Goal: Transaction & Acquisition: Purchase product/service

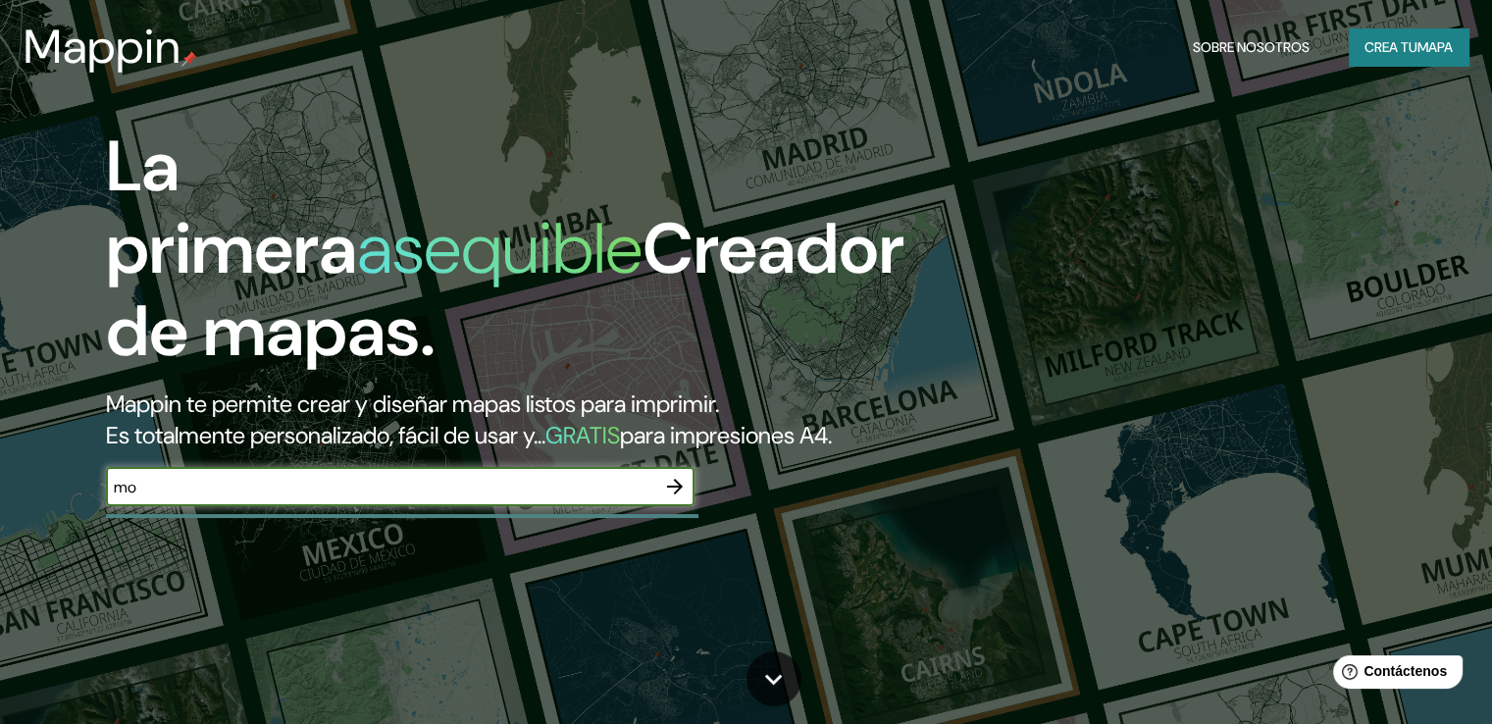
type input "m"
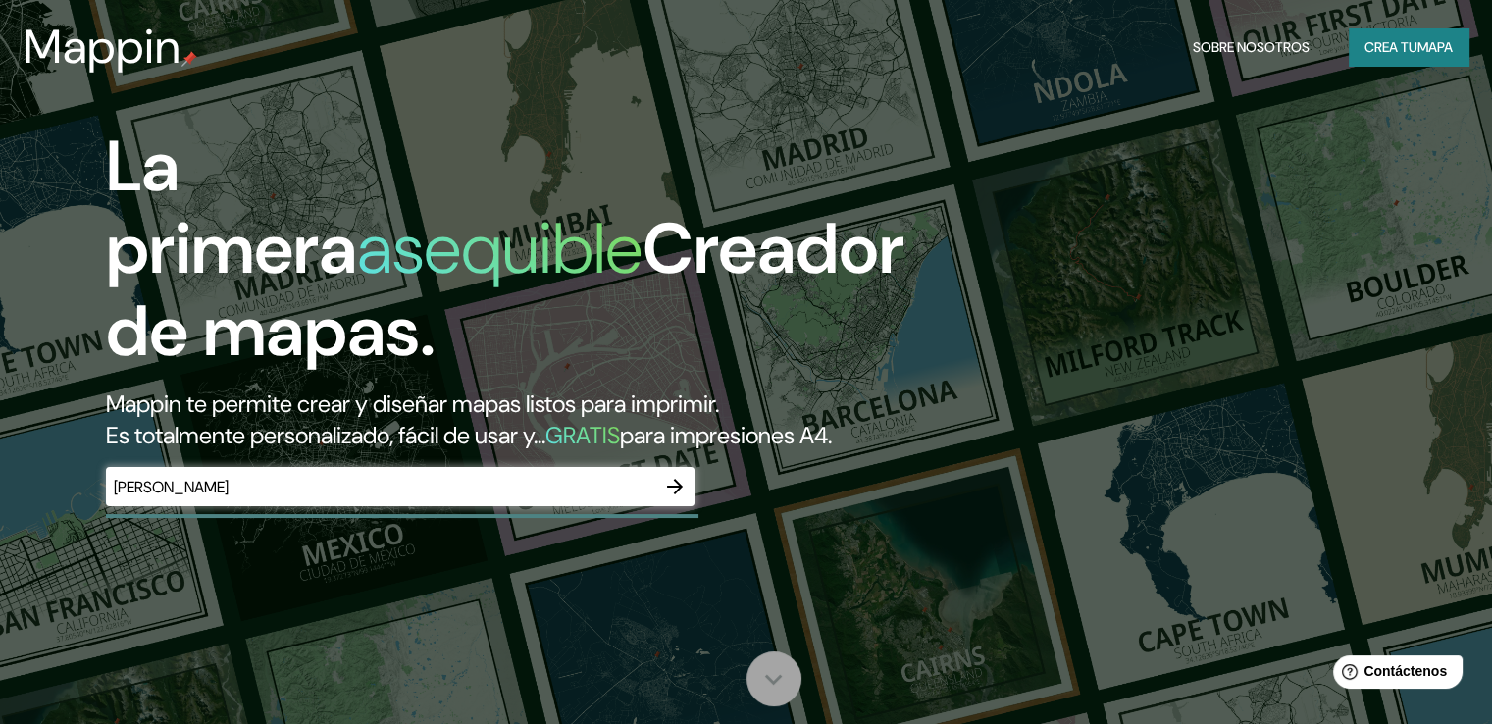
click at [770, 673] on icon at bounding box center [773, 679] width 34 height 34
click at [511, 498] on input "[PERSON_NAME]" at bounding box center [380, 487] width 549 height 23
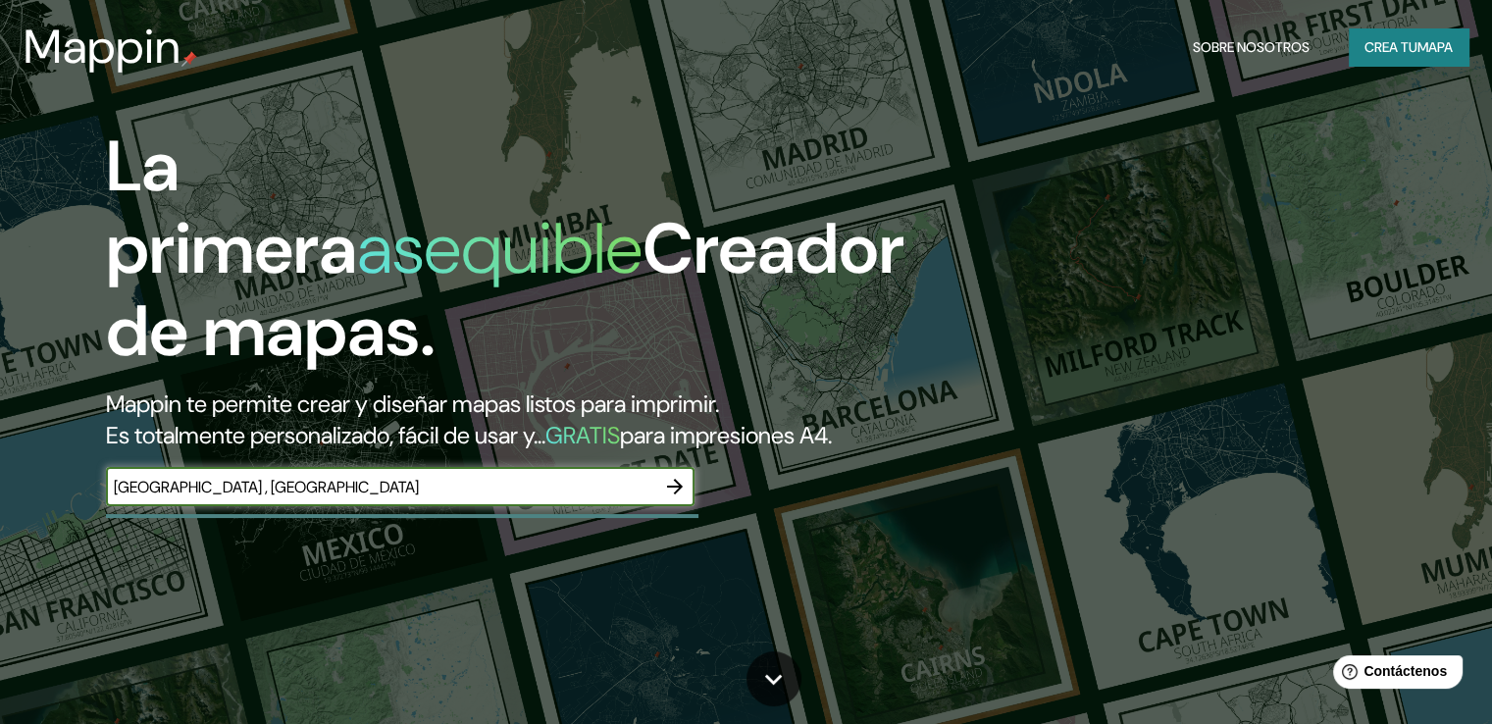
type input "[GEOGRAPHIC_DATA] , [GEOGRAPHIC_DATA]"
click at [671, 498] on icon "button" at bounding box center [675, 487] width 24 height 24
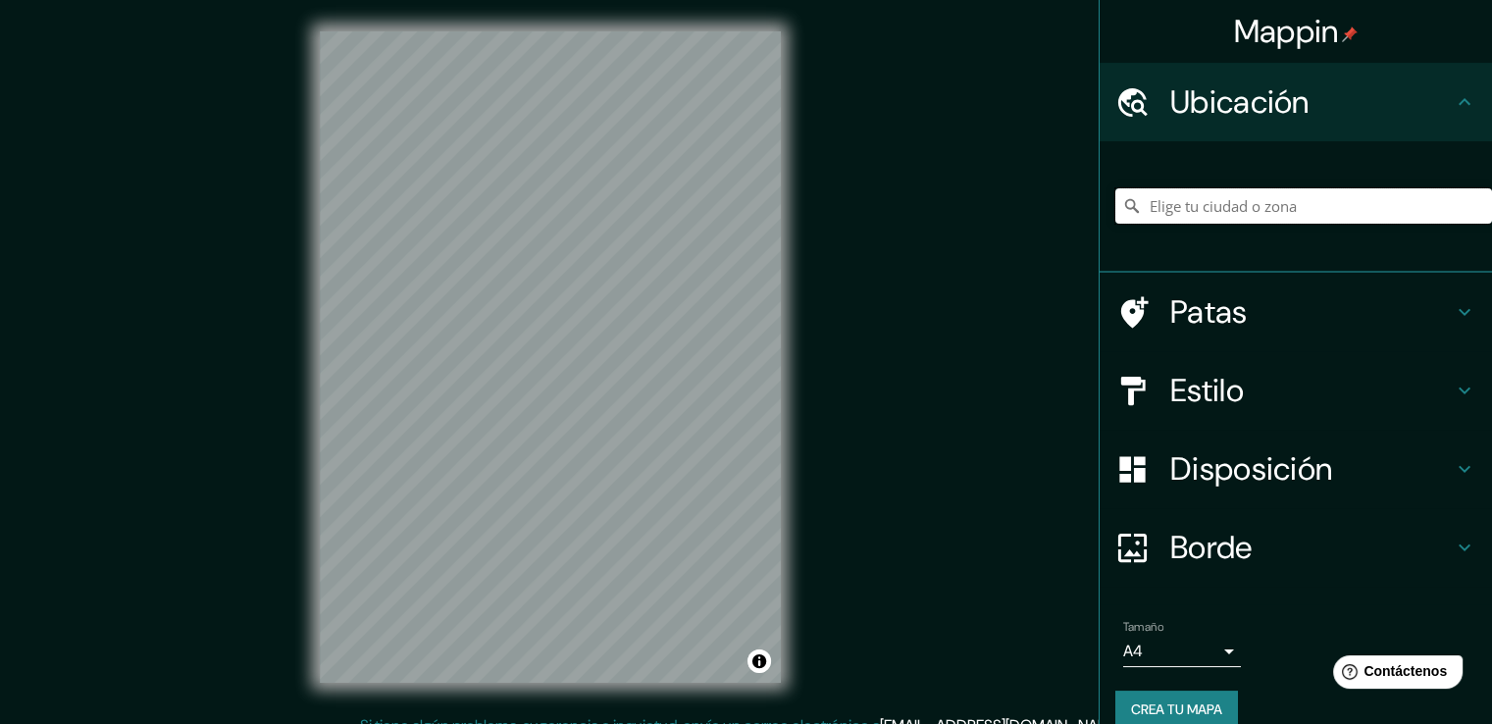
click at [1230, 203] on input "Elige tu ciudad o zona" at bounding box center [1303, 205] width 377 height 35
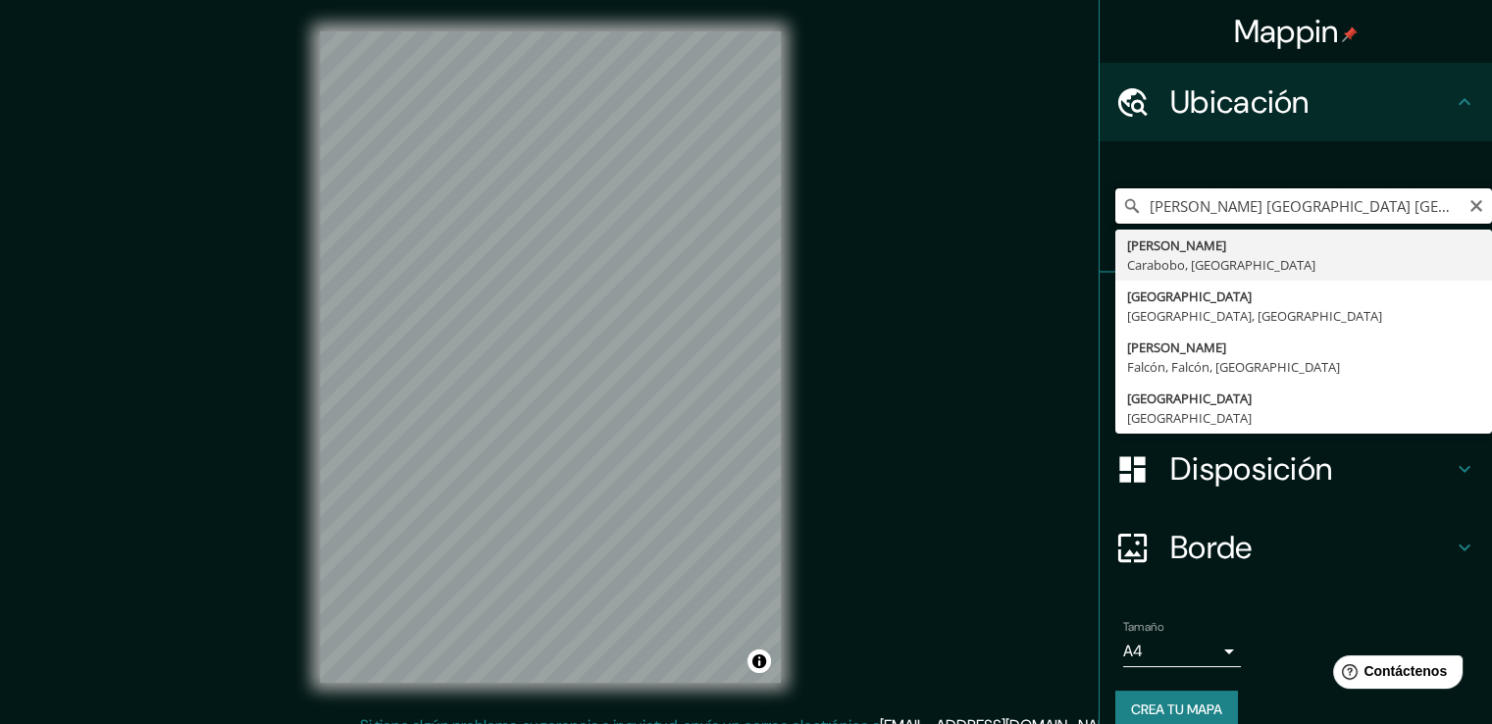
click at [1364, 205] on input "[PERSON_NAME] [GEOGRAPHIC_DATA] [GEOGRAPHIC_DATA]" at bounding box center [1303, 205] width 377 height 35
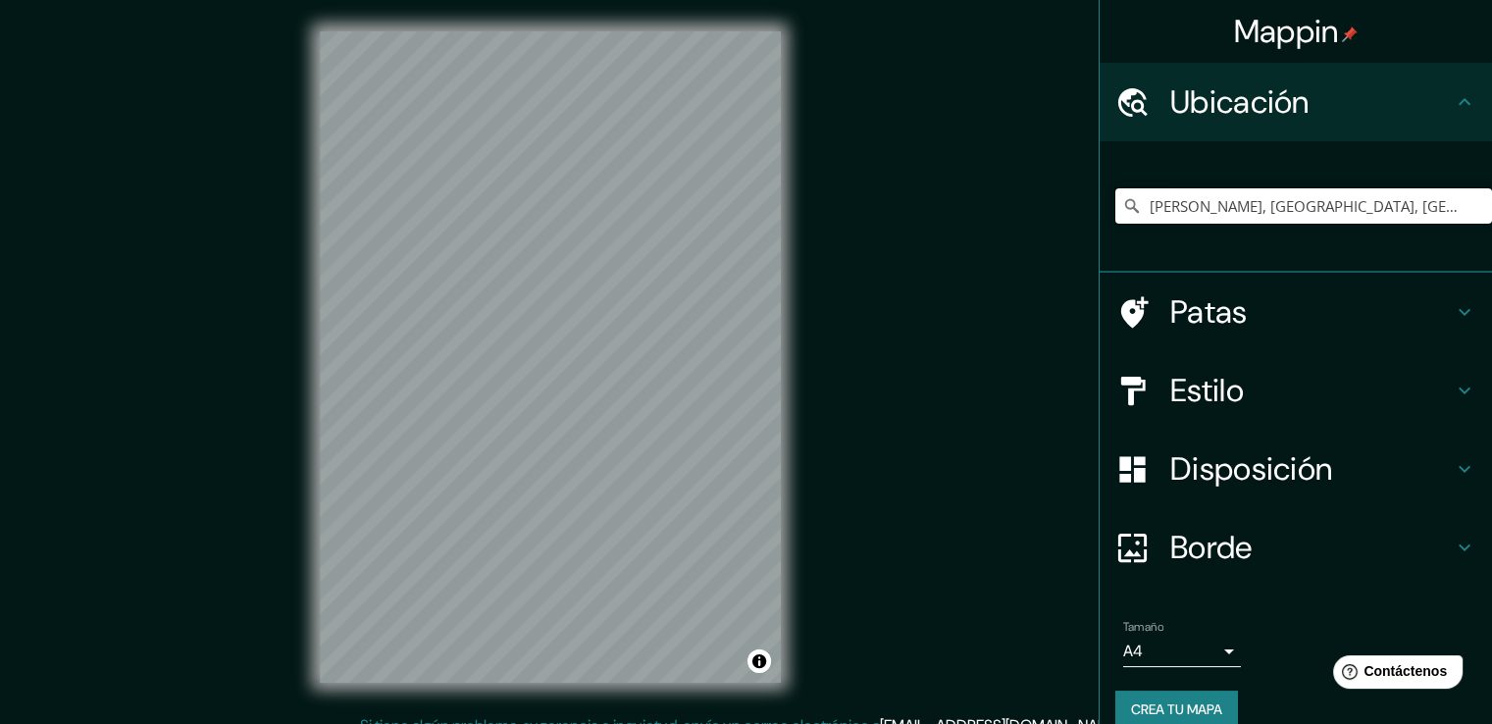
type input "[PERSON_NAME], [GEOGRAPHIC_DATA], [GEOGRAPHIC_DATA]"
click at [1421, 395] on h4 "Estilo" at bounding box center [1311, 390] width 282 height 39
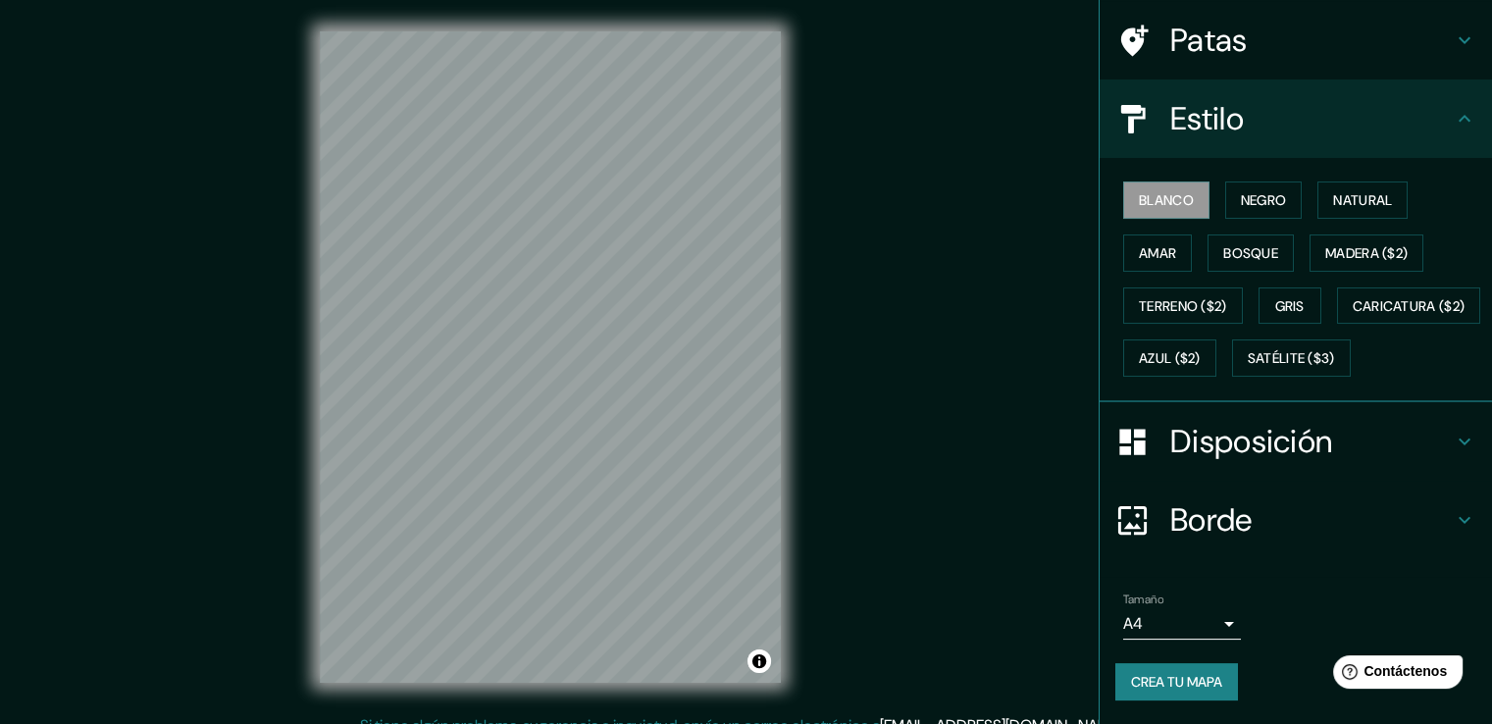
click at [1373, 448] on h4 "Disposición" at bounding box center [1311, 441] width 282 height 39
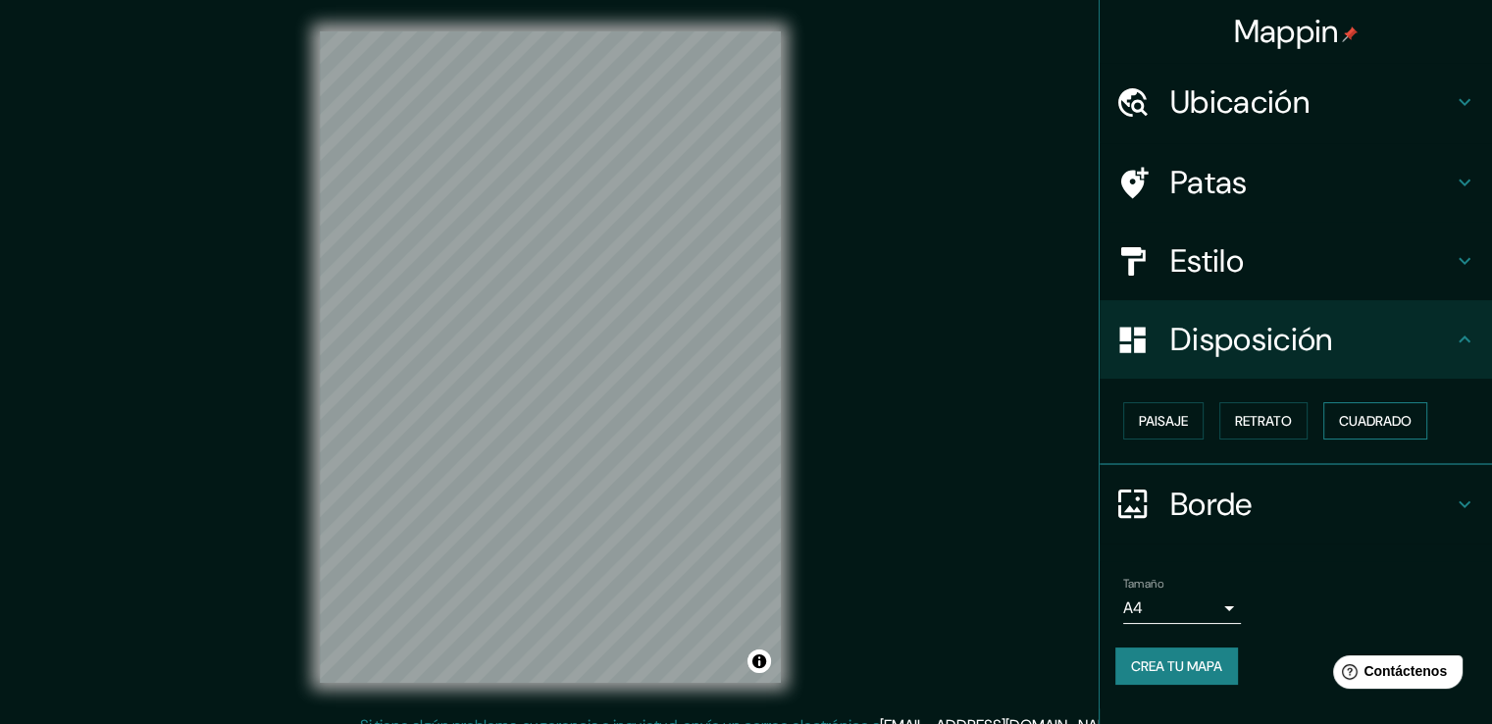
click at [1393, 425] on font "Cuadrado" at bounding box center [1375, 421] width 73 height 18
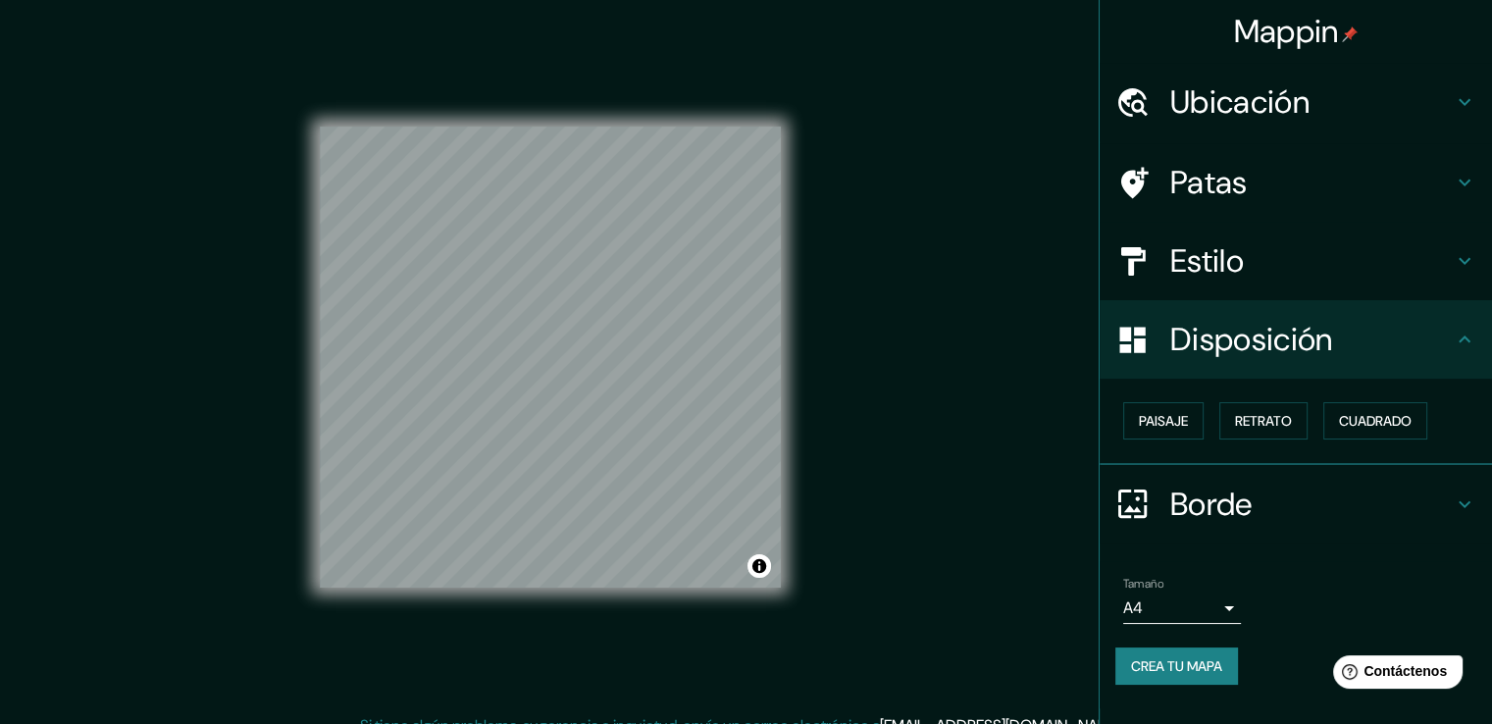
click at [1369, 275] on h4 "Estilo" at bounding box center [1311, 260] width 282 height 39
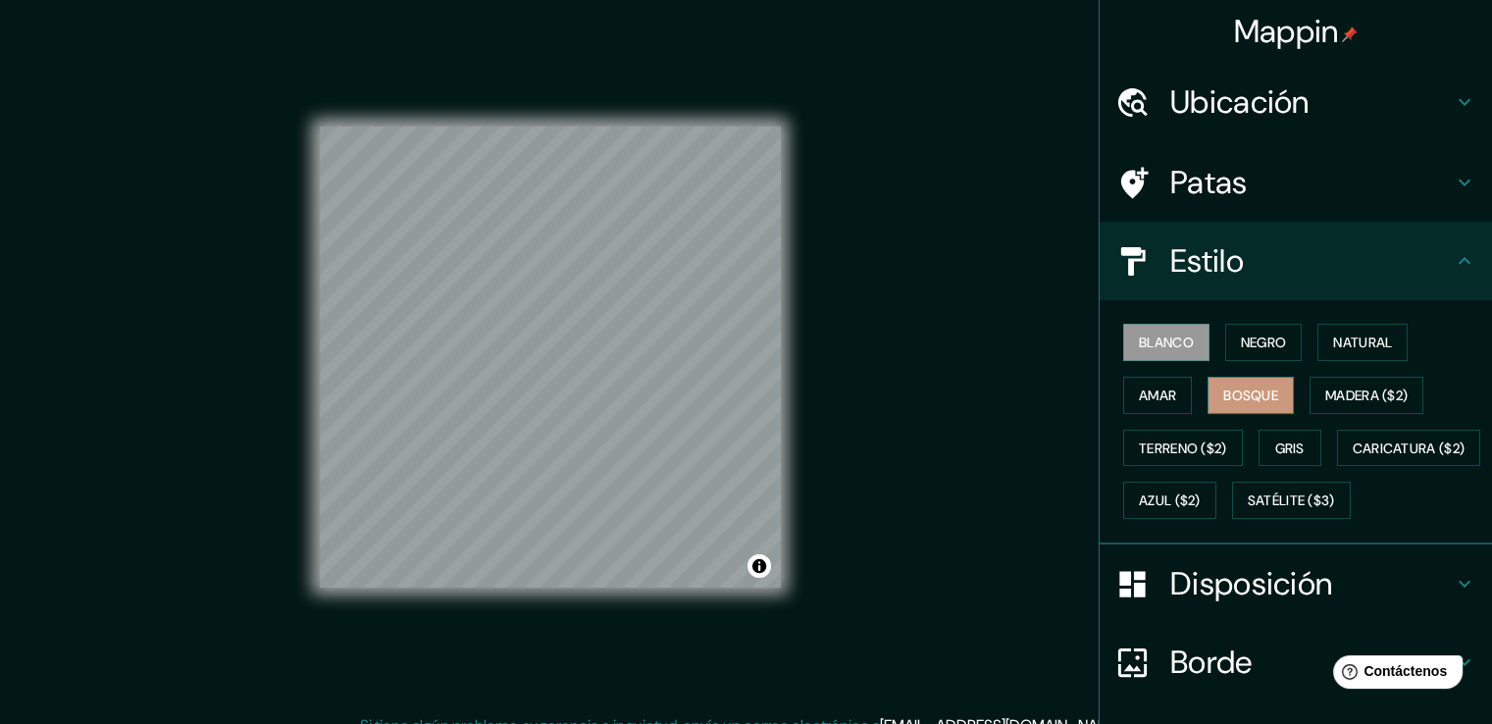
click at [1270, 405] on button "Bosque" at bounding box center [1250, 395] width 86 height 37
click at [1299, 450] on button "Gris" at bounding box center [1289, 448] width 63 height 37
click at [1272, 401] on button "Bosque" at bounding box center [1250, 395] width 86 height 37
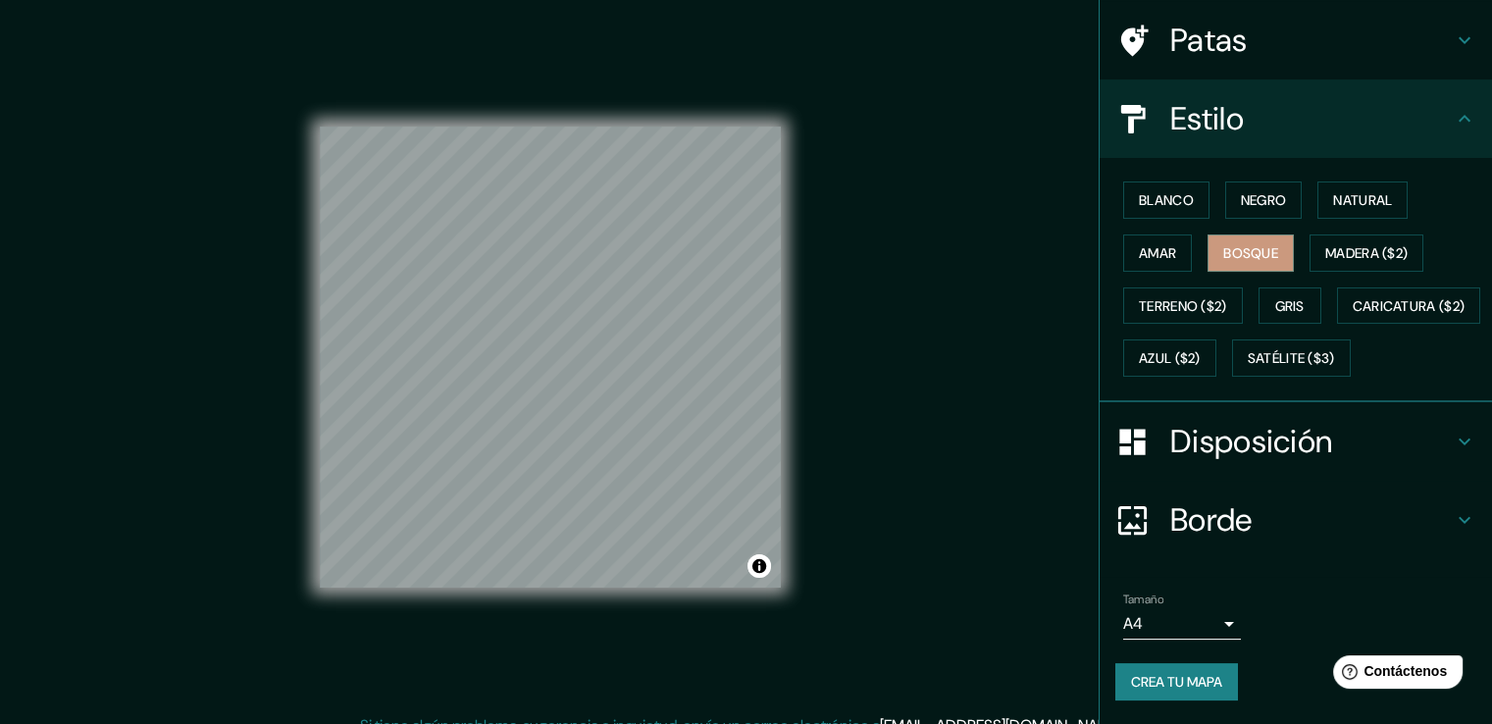
scroll to position [190, 0]
click at [1405, 438] on h4 "Disposición" at bounding box center [1311, 441] width 282 height 39
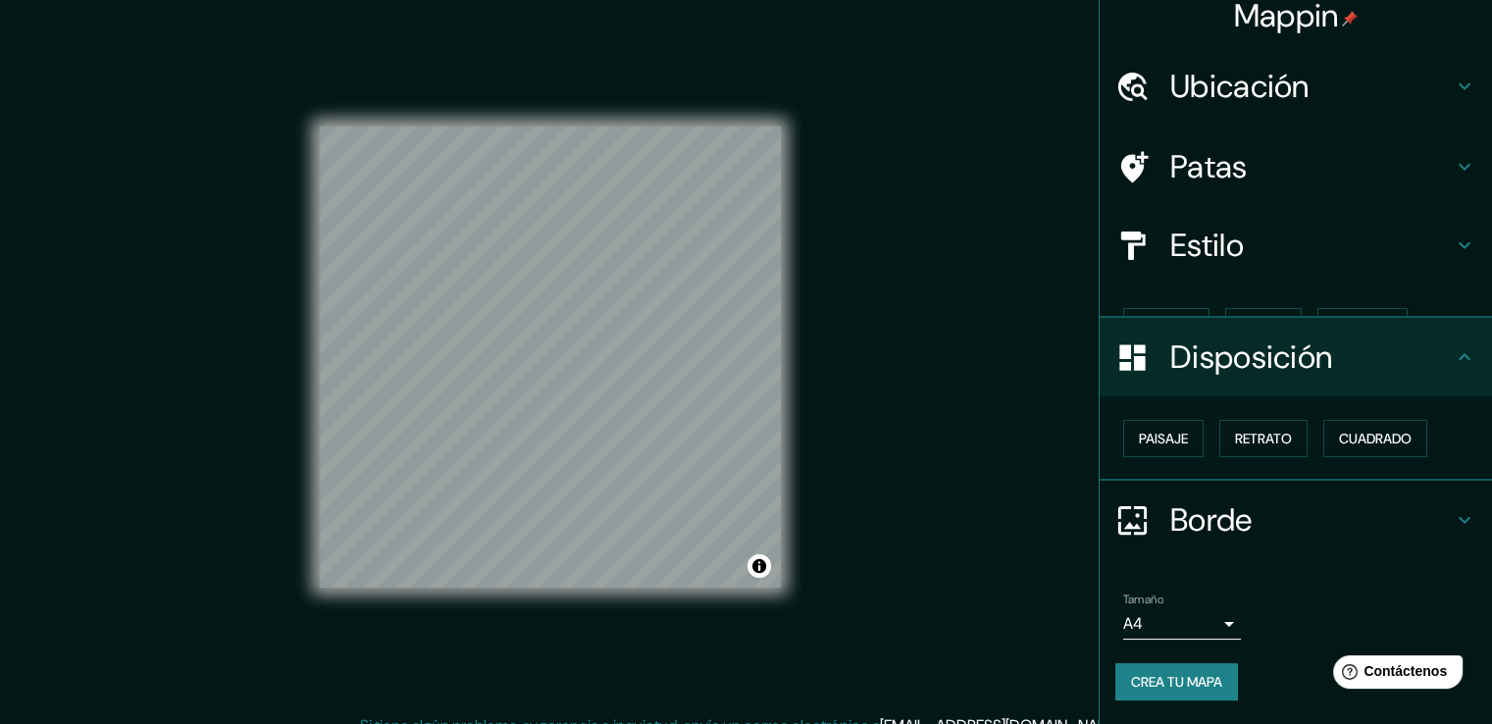
scroll to position [0, 0]
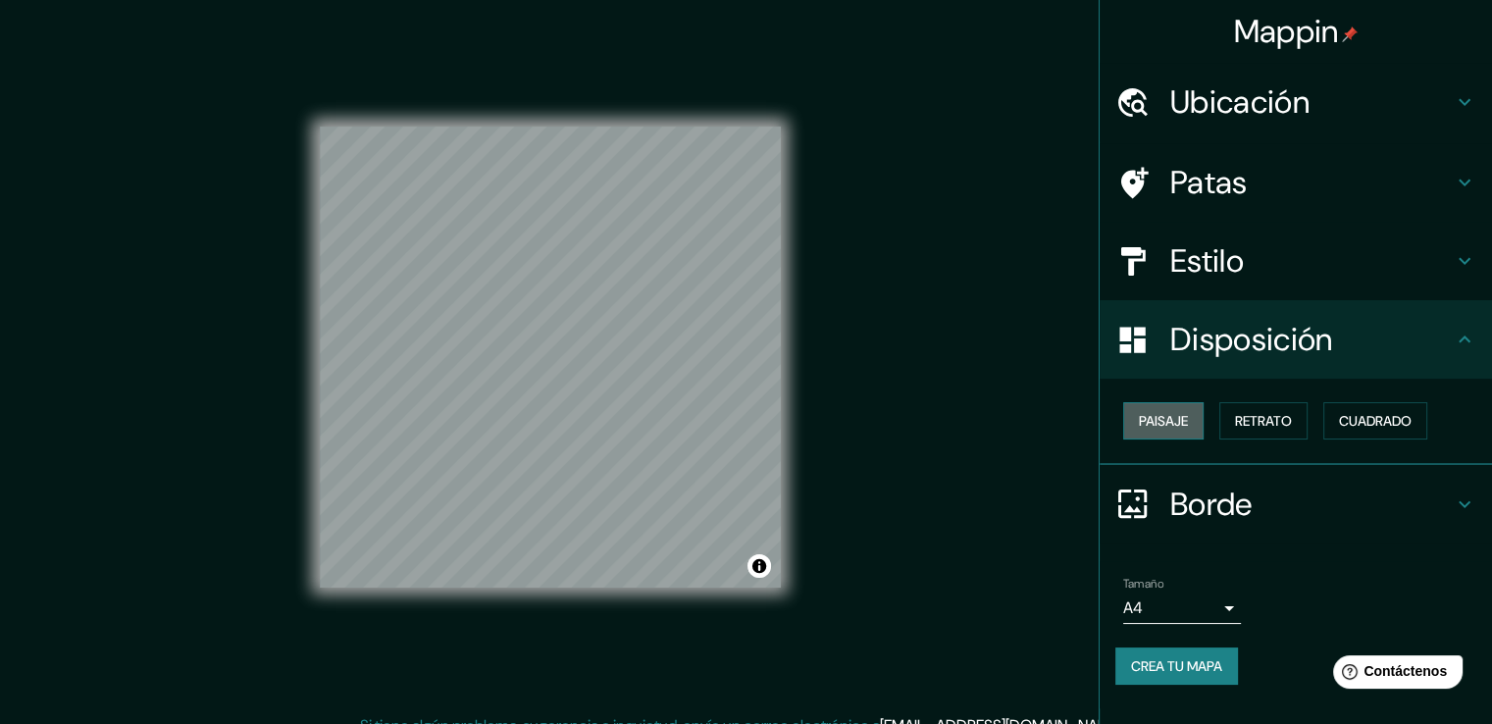
drag, startPoint x: 1155, startPoint y: 414, endPoint x: 1166, endPoint y: 414, distance: 10.8
click at [1156, 414] on font "Paisaje" at bounding box center [1163, 421] width 49 height 18
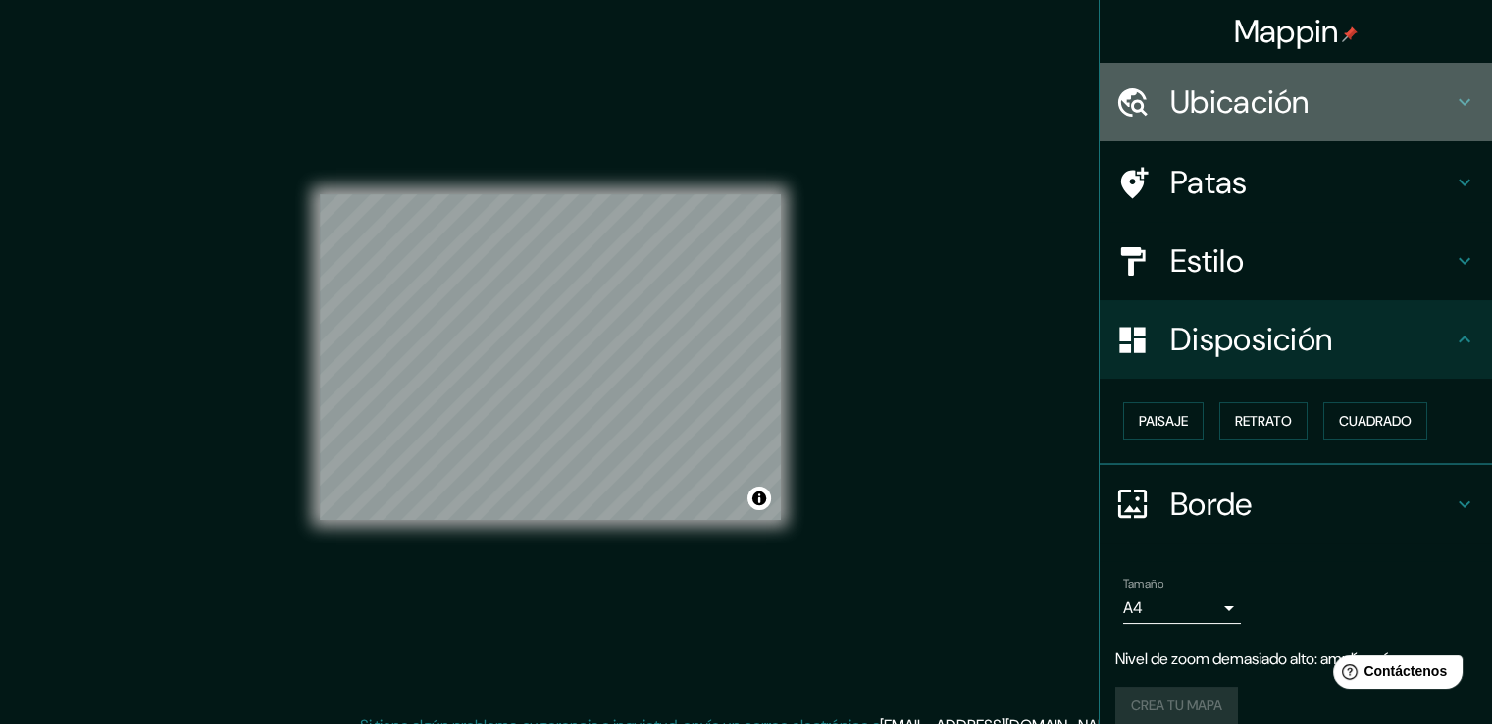
click at [1312, 123] on div "Ubicación" at bounding box center [1296, 102] width 392 height 78
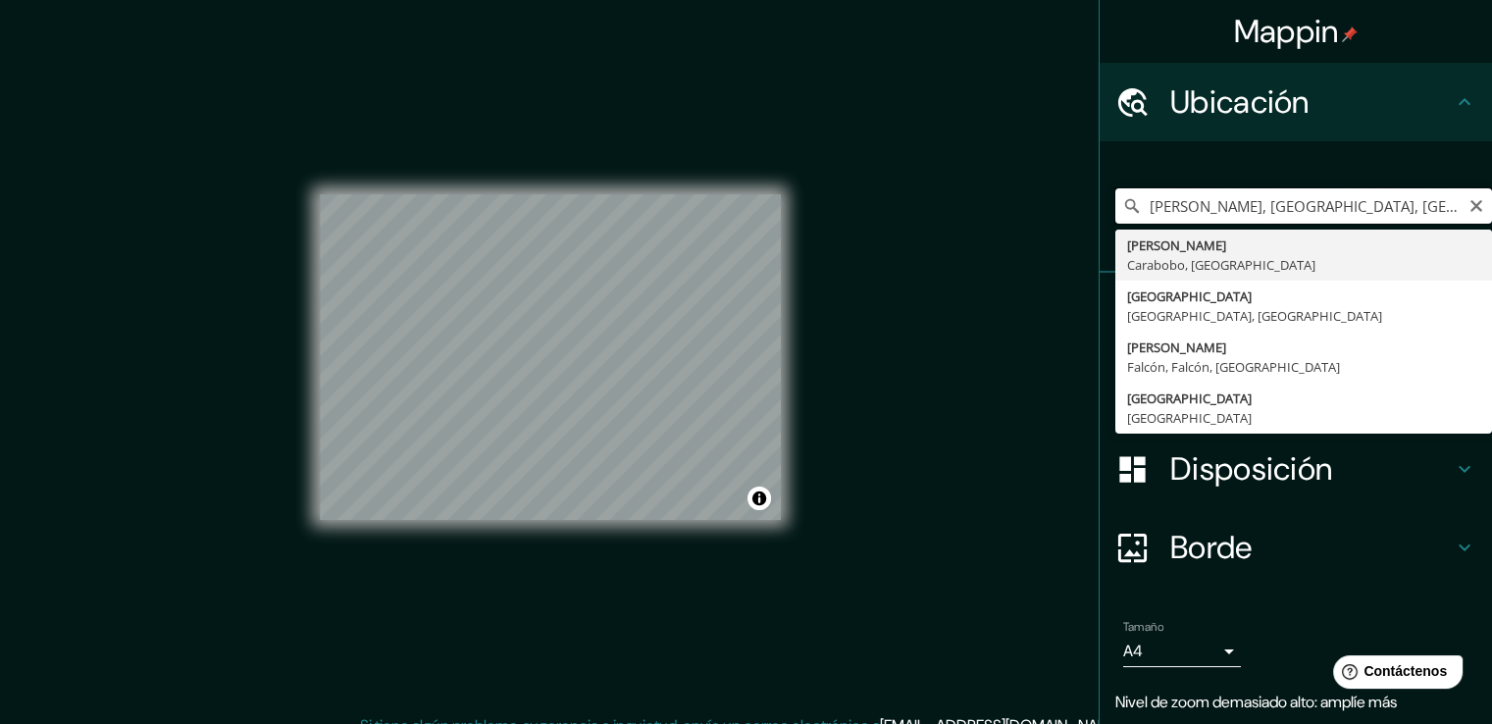
drag, startPoint x: 1398, startPoint y: 209, endPoint x: 1220, endPoint y: 212, distance: 177.6
click at [1220, 212] on input "[PERSON_NAME], [GEOGRAPHIC_DATA], [GEOGRAPHIC_DATA]" at bounding box center [1303, 205] width 377 height 35
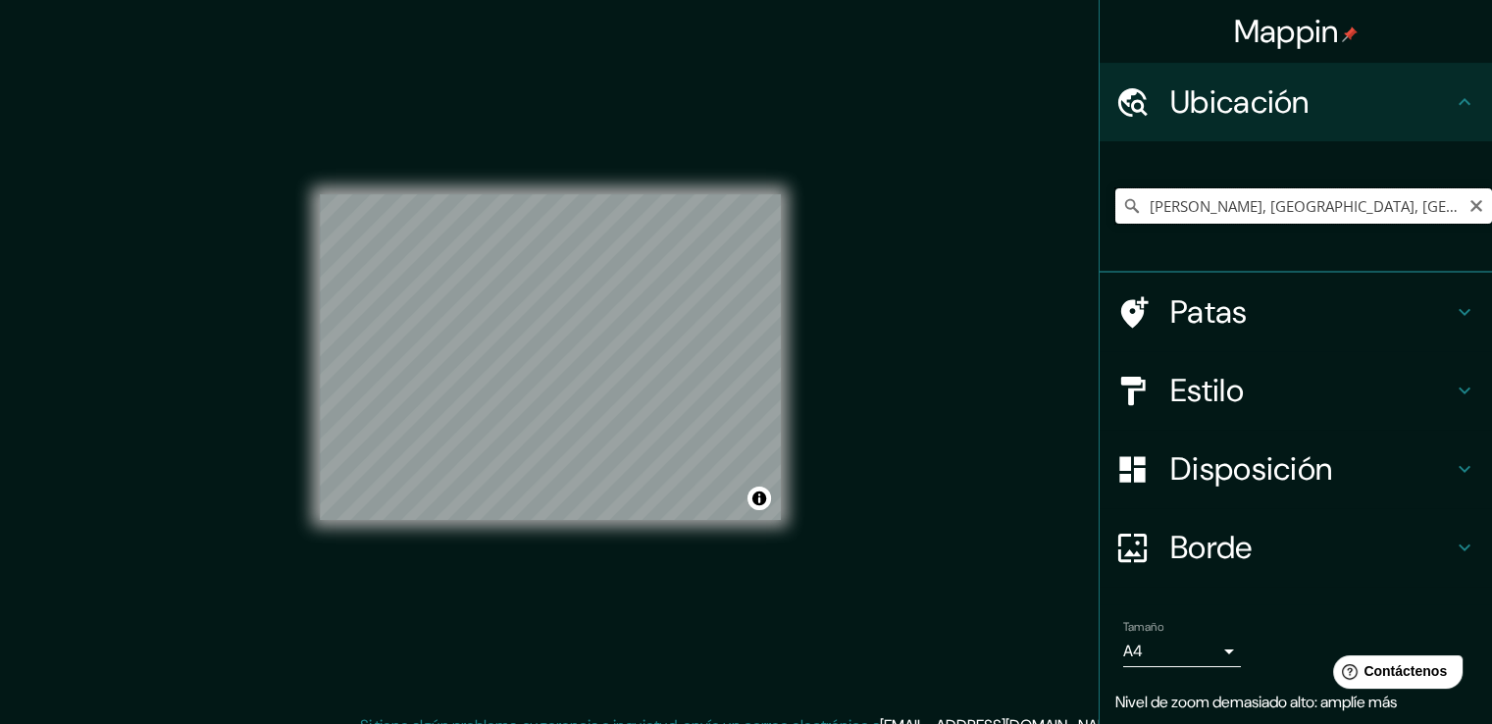
click at [1366, 205] on input "[PERSON_NAME], [GEOGRAPHIC_DATA], [GEOGRAPHIC_DATA]" at bounding box center [1303, 205] width 377 height 35
type input "[GEOGRAPHIC_DATA], [GEOGRAPHIC_DATA], [GEOGRAPHIC_DATA]"
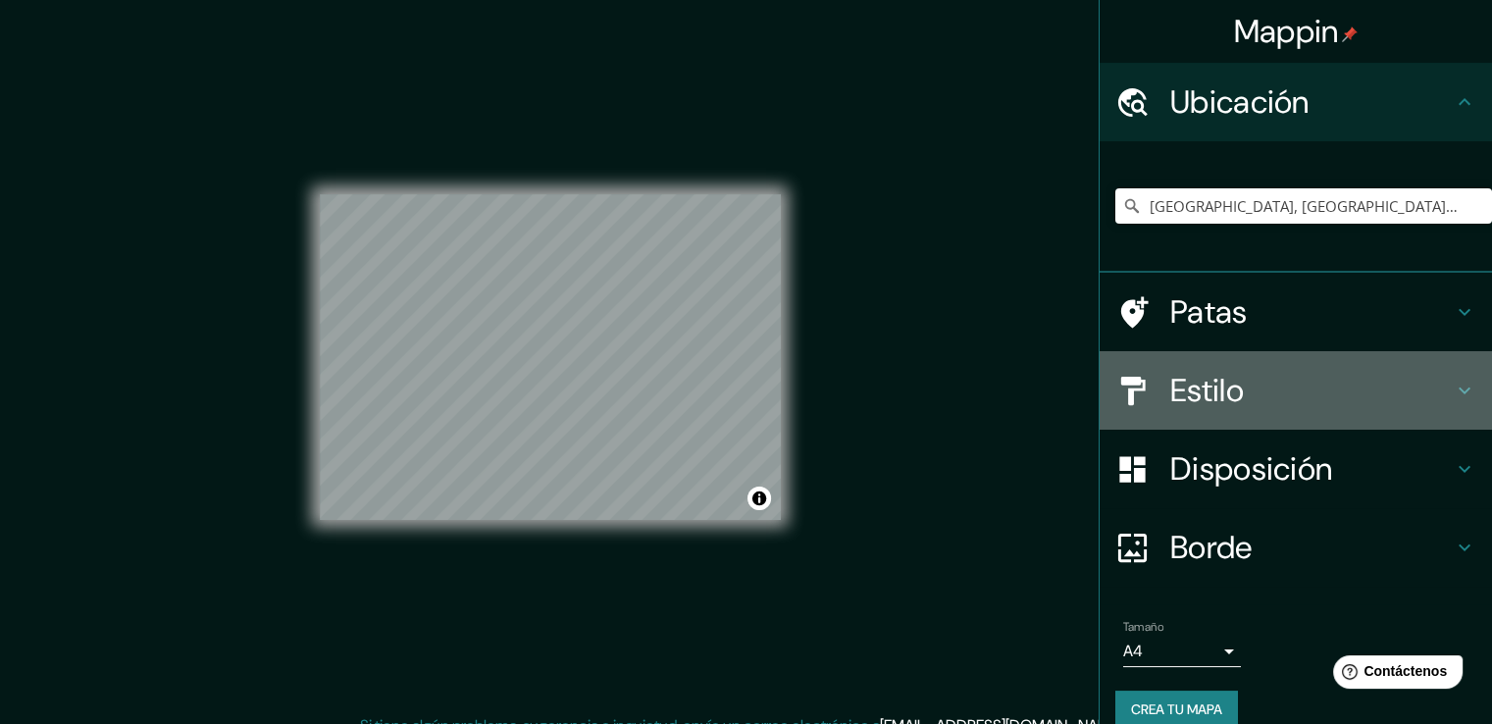
click at [1236, 386] on h4 "Estilo" at bounding box center [1311, 390] width 282 height 39
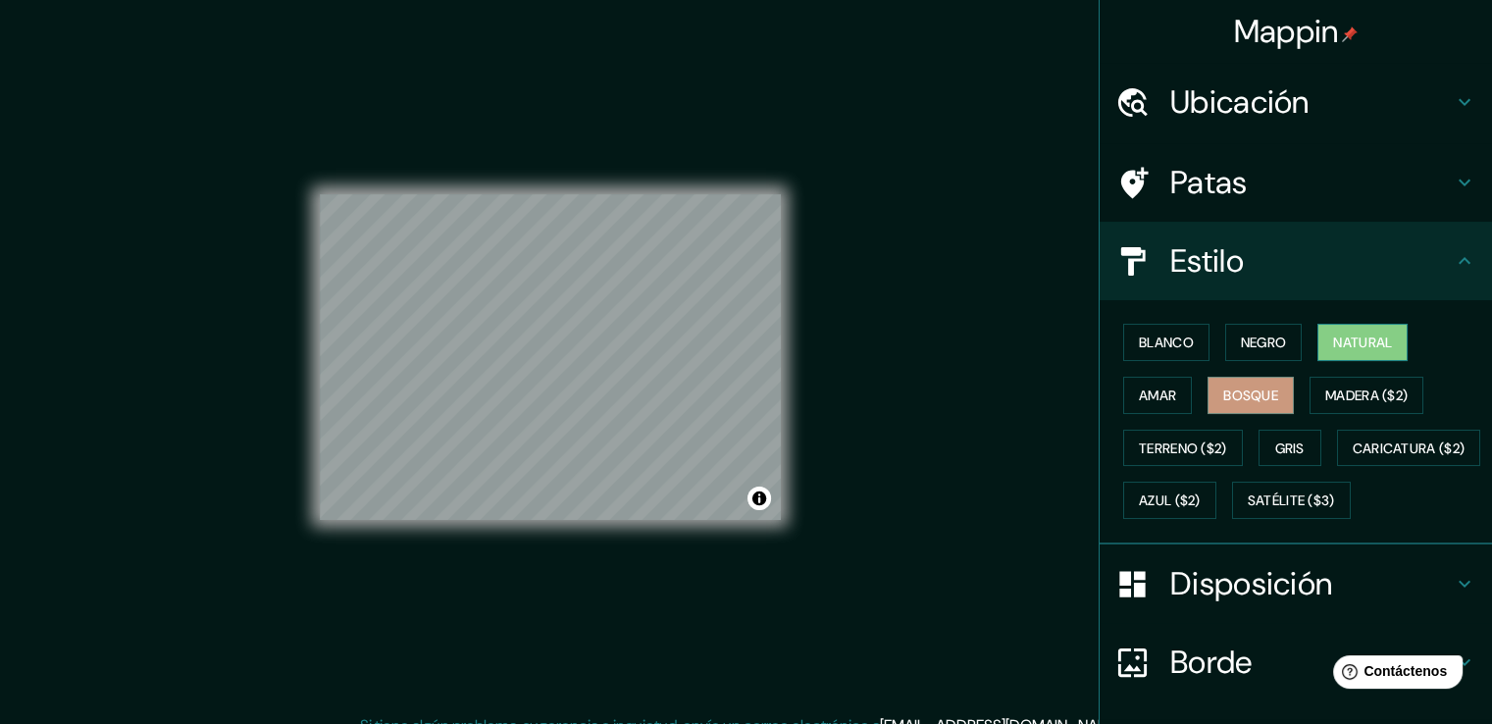
click at [1335, 346] on font "Natural" at bounding box center [1362, 342] width 59 height 18
click at [1257, 343] on font "Negro" at bounding box center [1264, 342] width 46 height 18
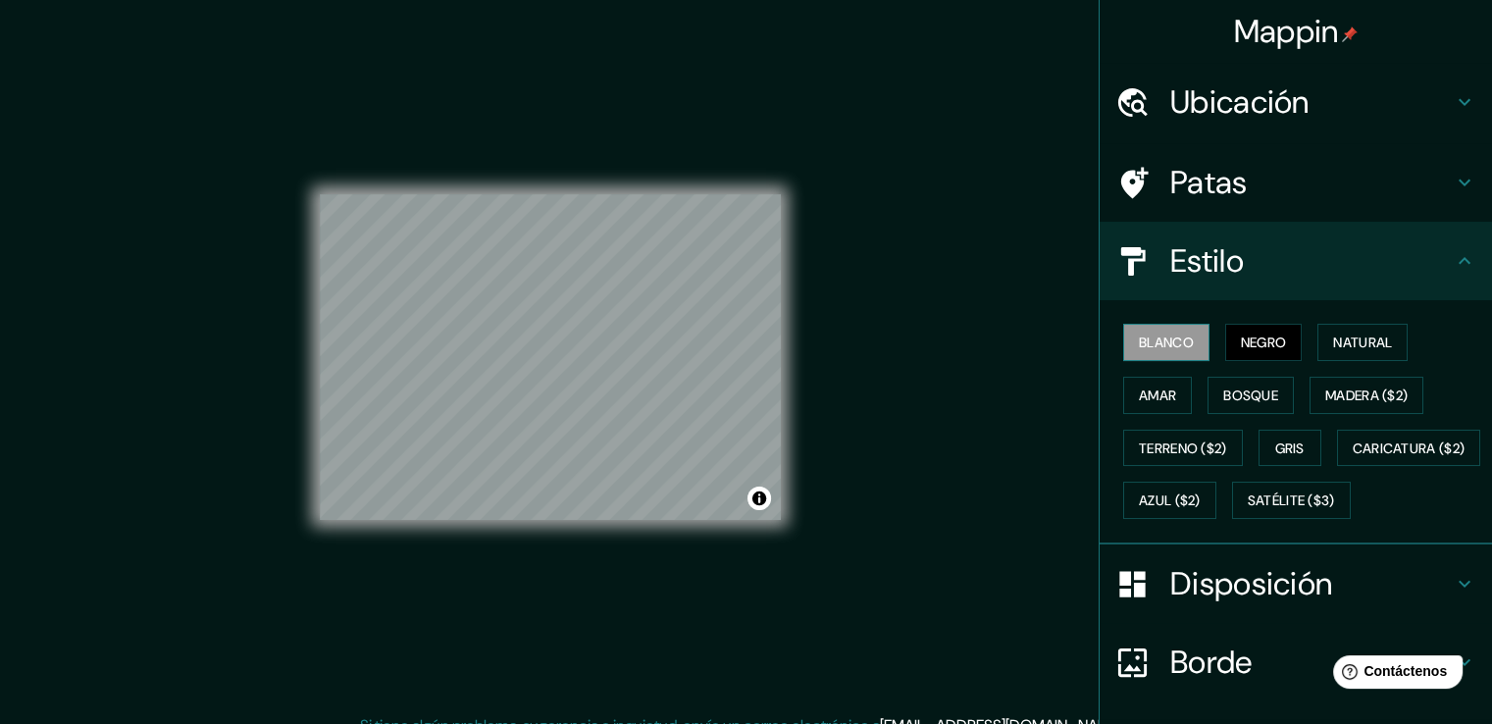
click at [1174, 350] on font "Blanco" at bounding box center [1166, 343] width 55 height 26
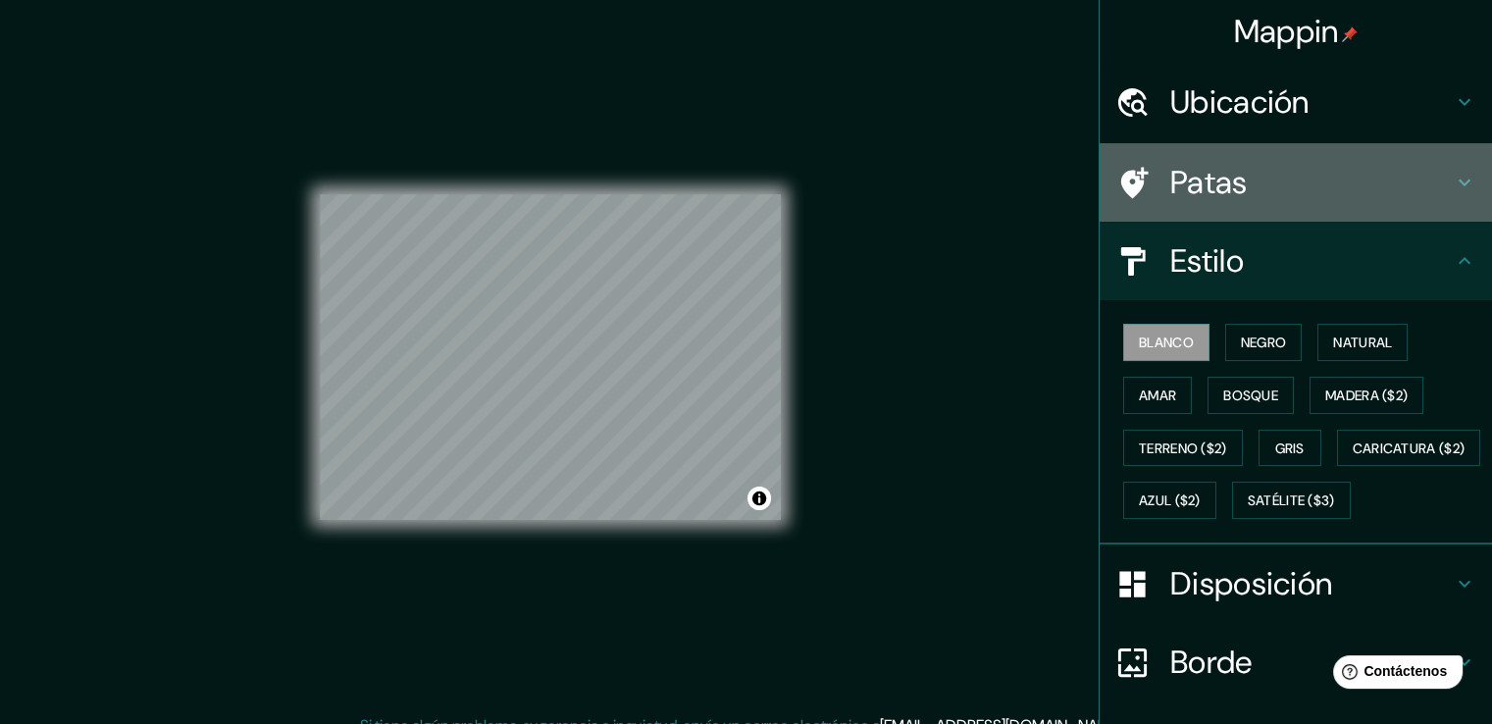
click at [1292, 197] on h4 "Patas" at bounding box center [1311, 182] width 282 height 39
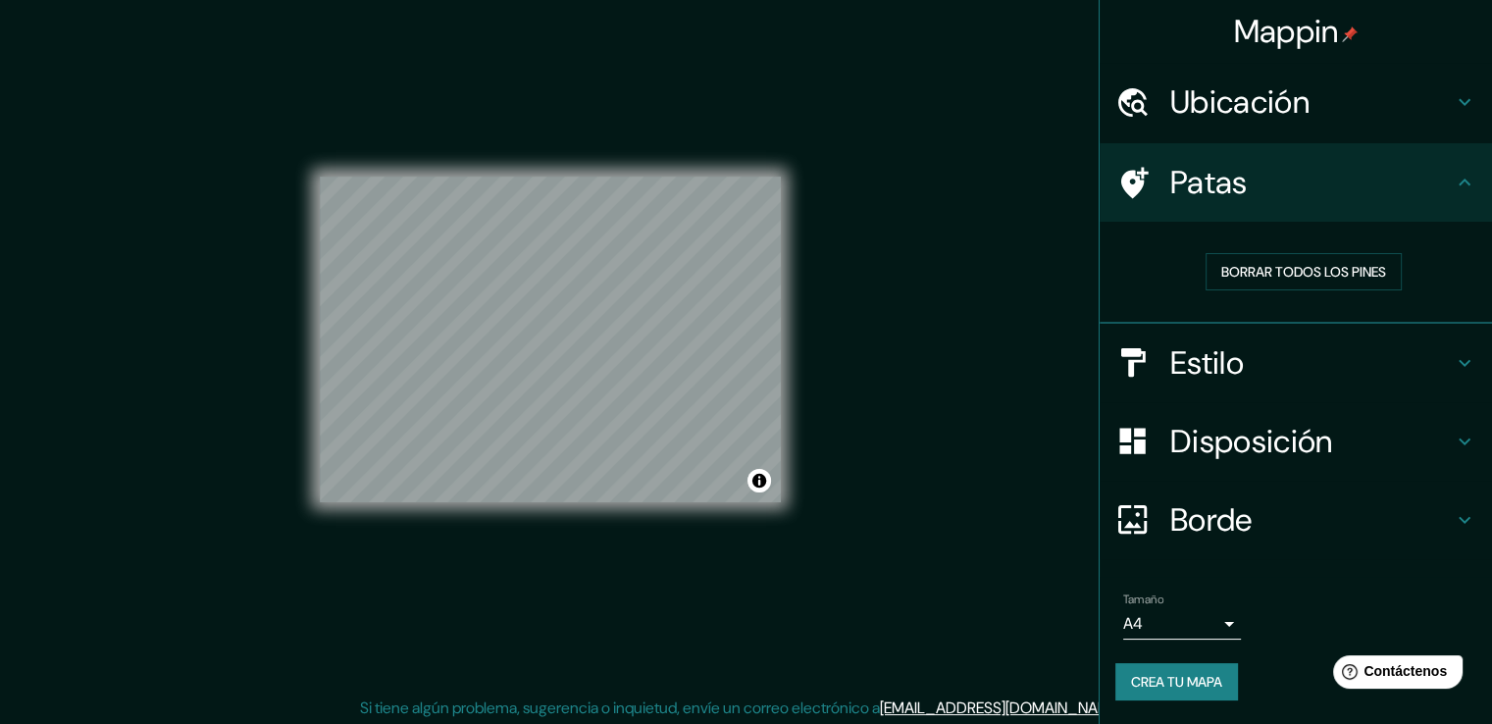
scroll to position [22, 0]
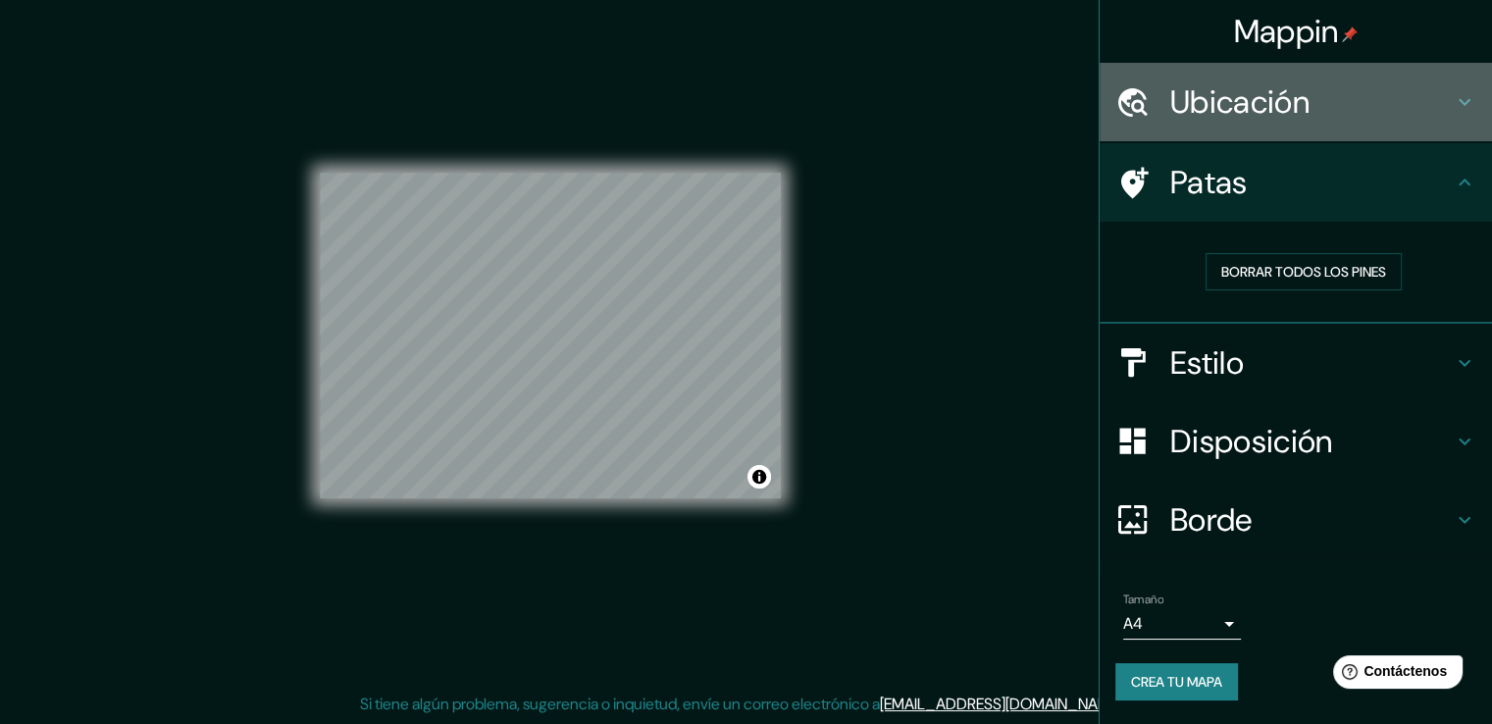
click at [1354, 106] on h4 "Ubicación" at bounding box center [1311, 101] width 282 height 39
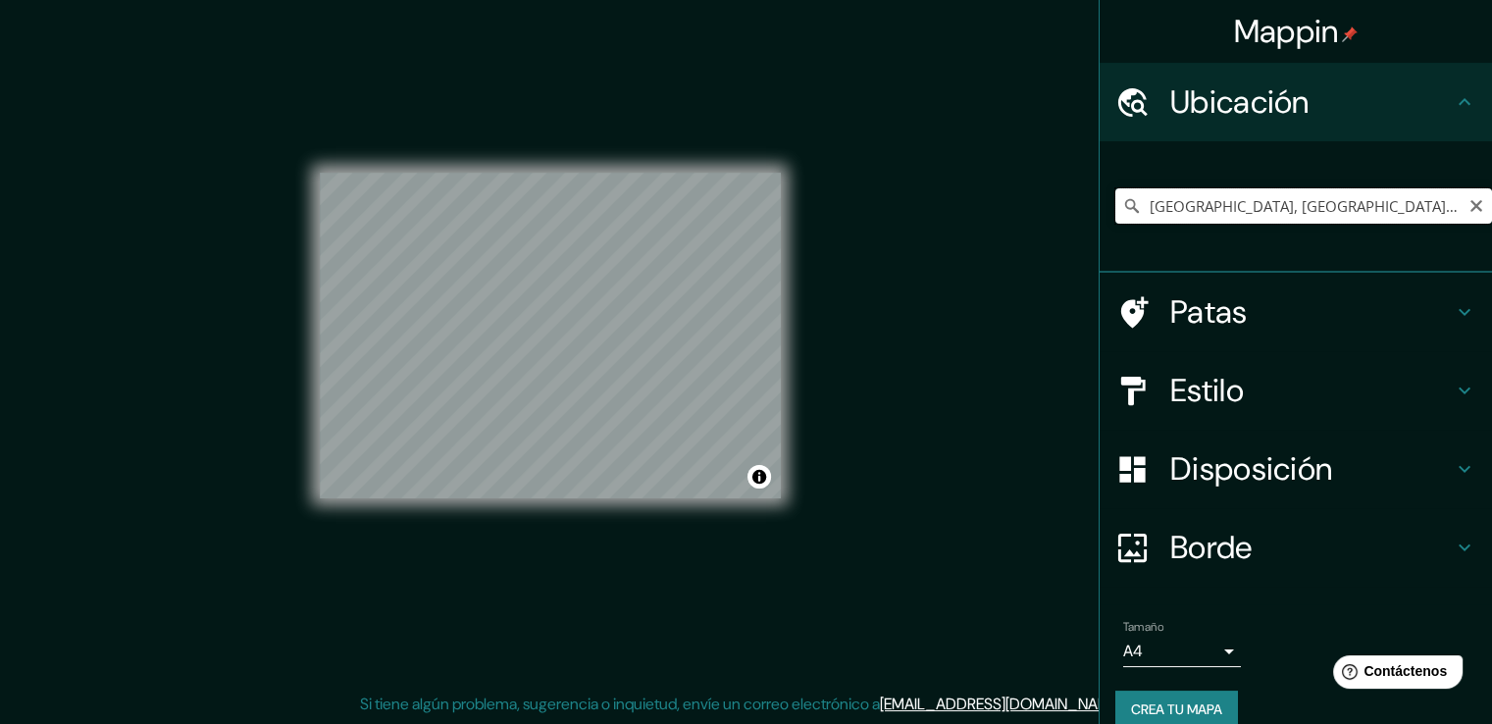
click at [1391, 209] on input "[GEOGRAPHIC_DATA], [GEOGRAPHIC_DATA], [GEOGRAPHIC_DATA]" at bounding box center [1303, 205] width 377 height 35
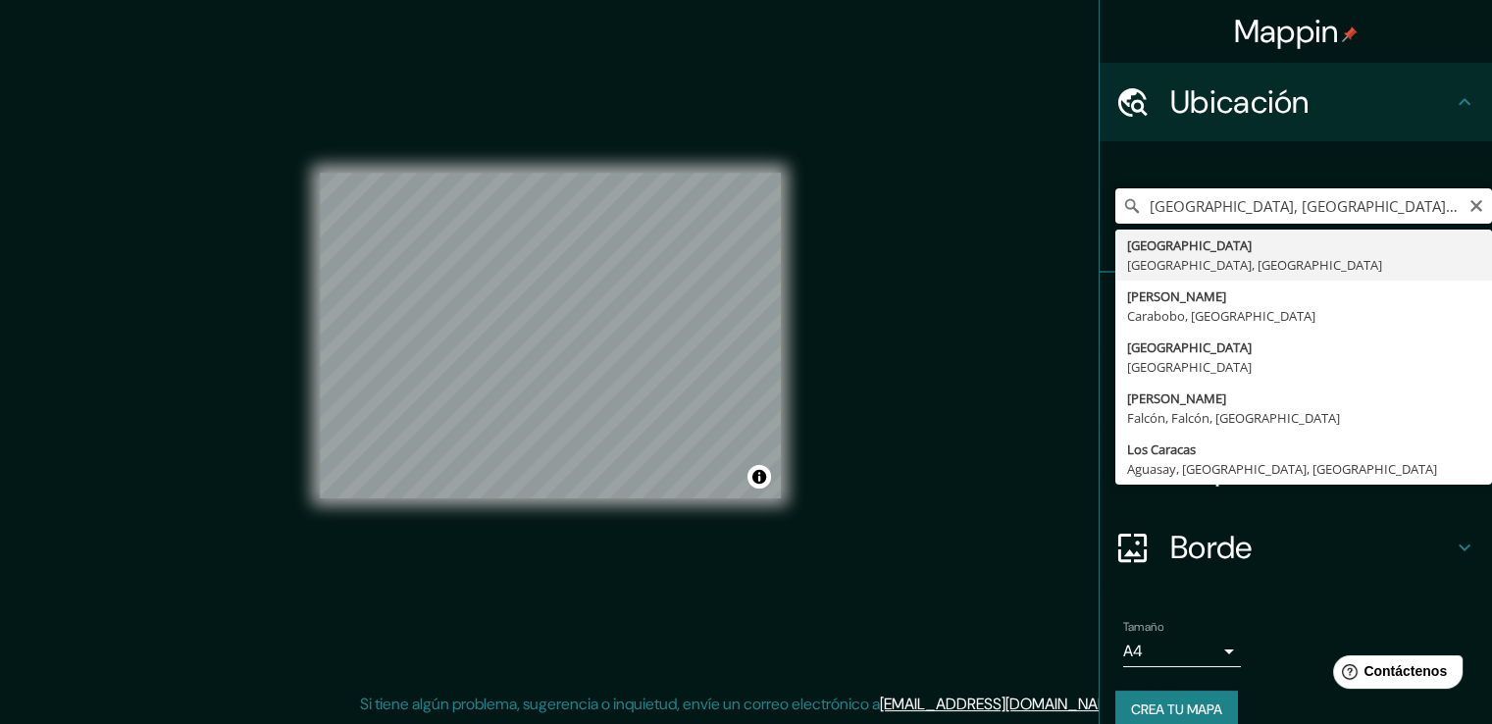
click at [1391, 209] on input "[GEOGRAPHIC_DATA], [GEOGRAPHIC_DATA], [GEOGRAPHIC_DATA]" at bounding box center [1303, 205] width 377 height 35
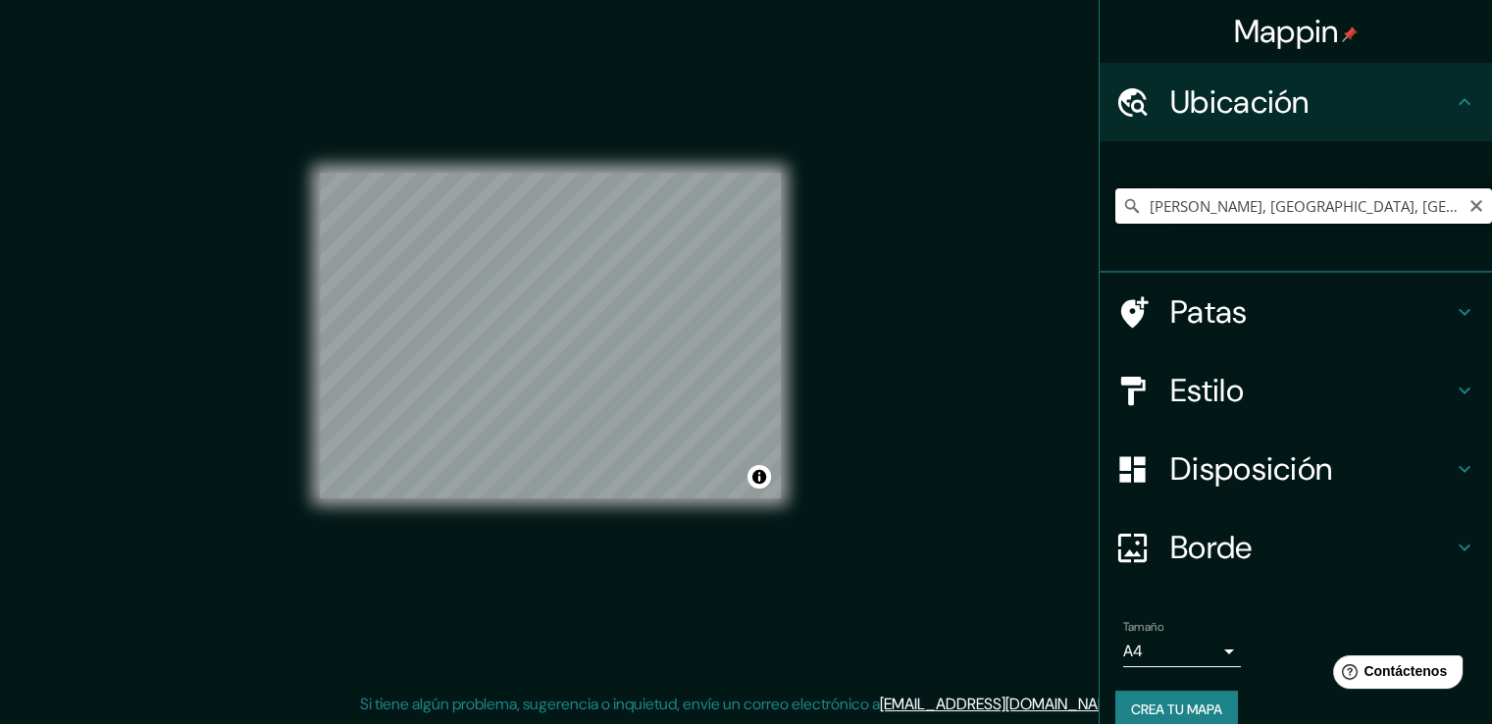
drag, startPoint x: 1287, startPoint y: 212, endPoint x: 1218, endPoint y: 205, distance: 69.0
click at [1218, 205] on input "[PERSON_NAME], [GEOGRAPHIC_DATA], [GEOGRAPHIC_DATA]" at bounding box center [1303, 205] width 377 height 35
type input "[PERSON_NAME], [GEOGRAPHIC_DATA], [GEOGRAPHIC_DATA]"
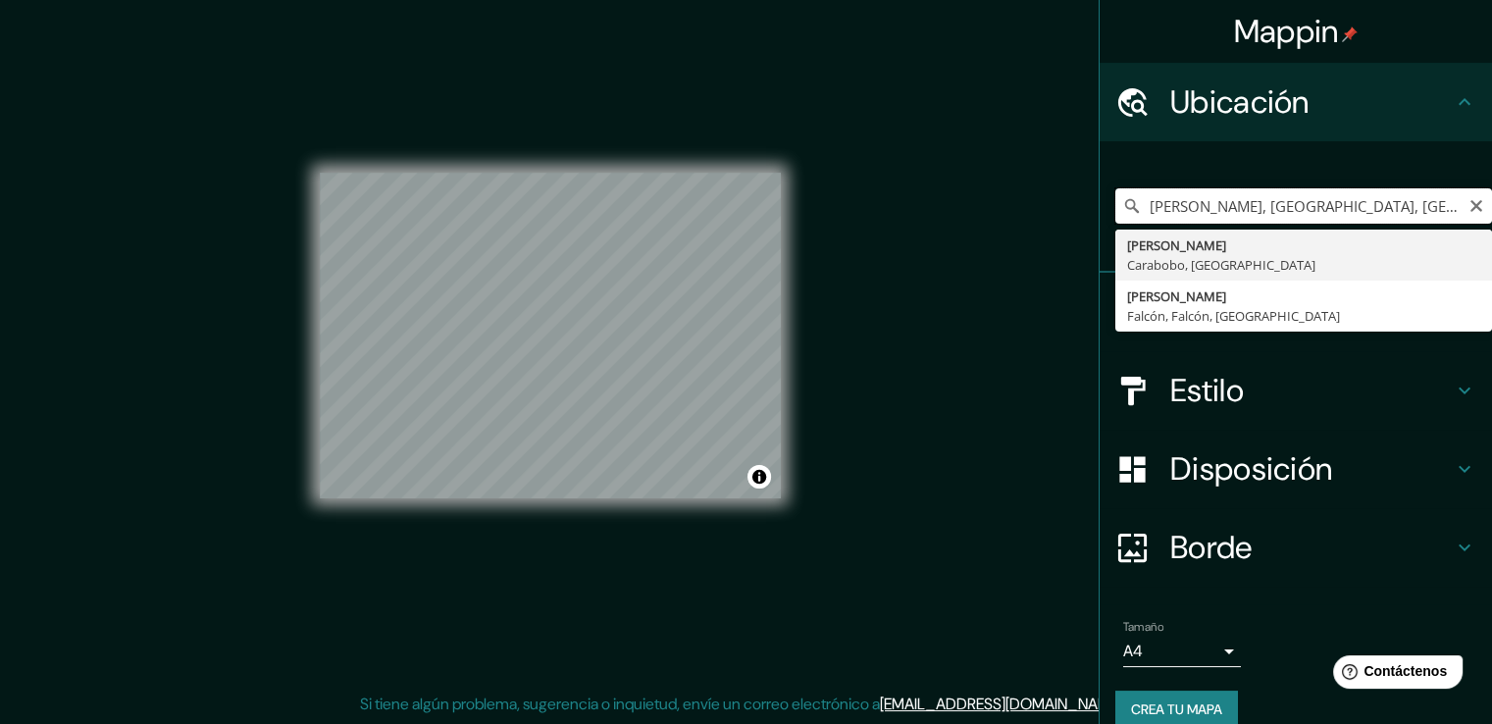
click at [1365, 203] on input "[PERSON_NAME], [GEOGRAPHIC_DATA], [GEOGRAPHIC_DATA]" at bounding box center [1303, 205] width 377 height 35
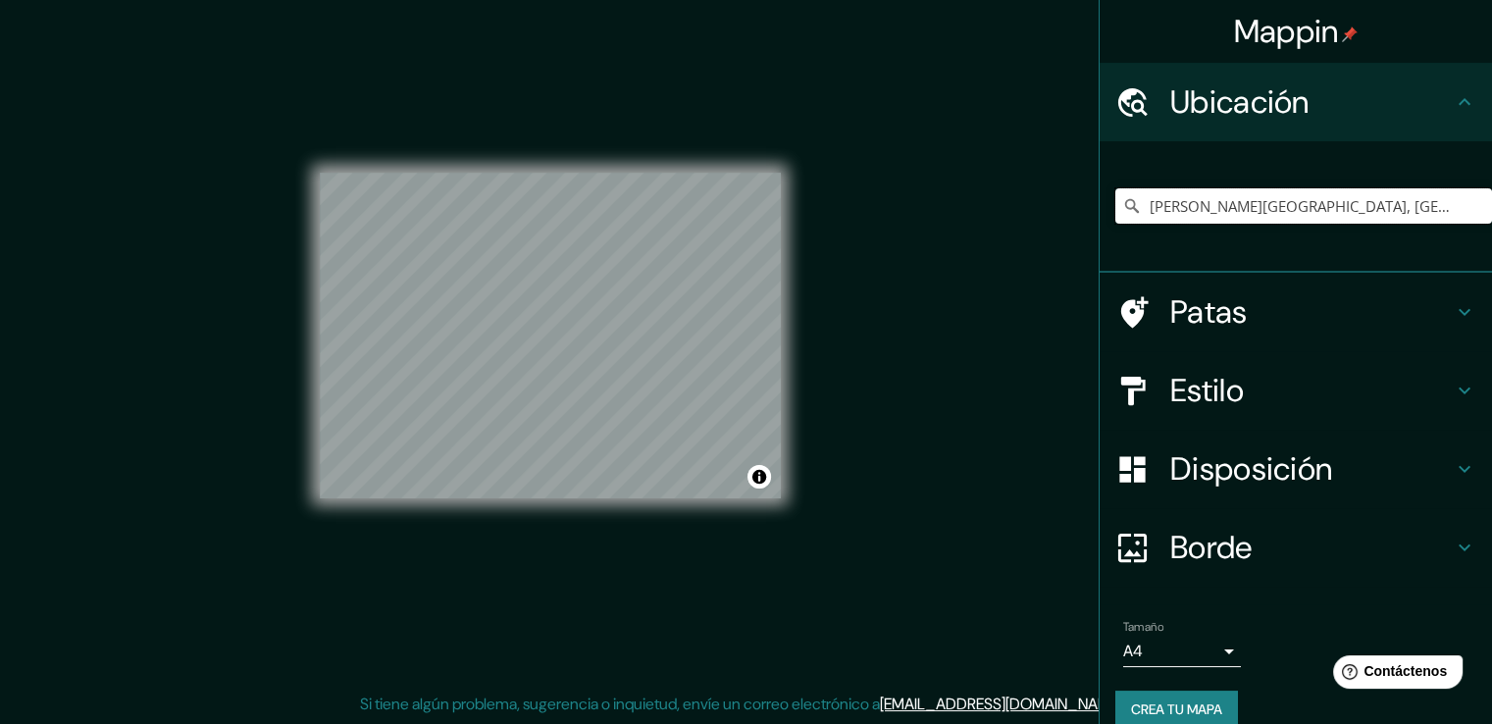
type input "[PERSON_NAME][GEOGRAPHIC_DATA], [GEOGRAPHIC_DATA]"
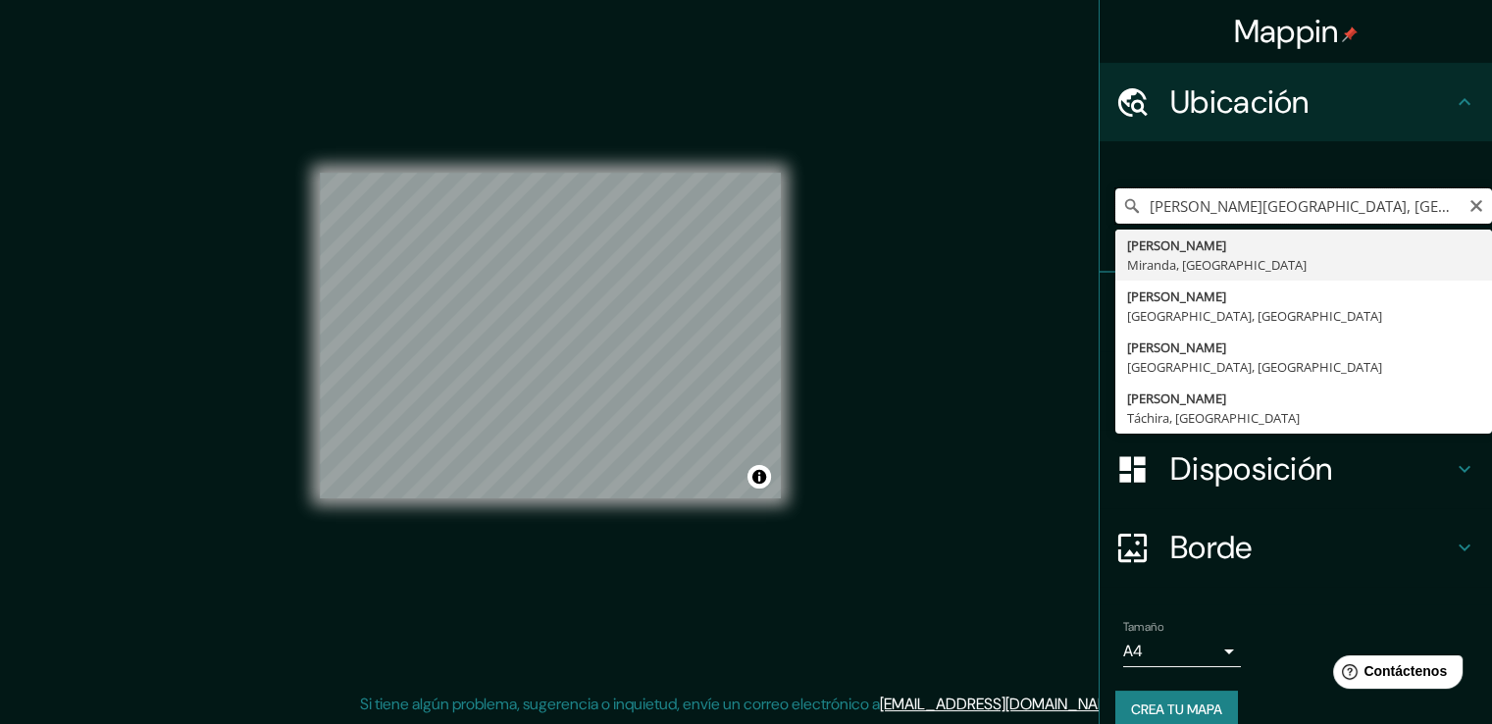
click at [1326, 198] on input "[PERSON_NAME][GEOGRAPHIC_DATA], [GEOGRAPHIC_DATA]" at bounding box center [1303, 205] width 377 height 35
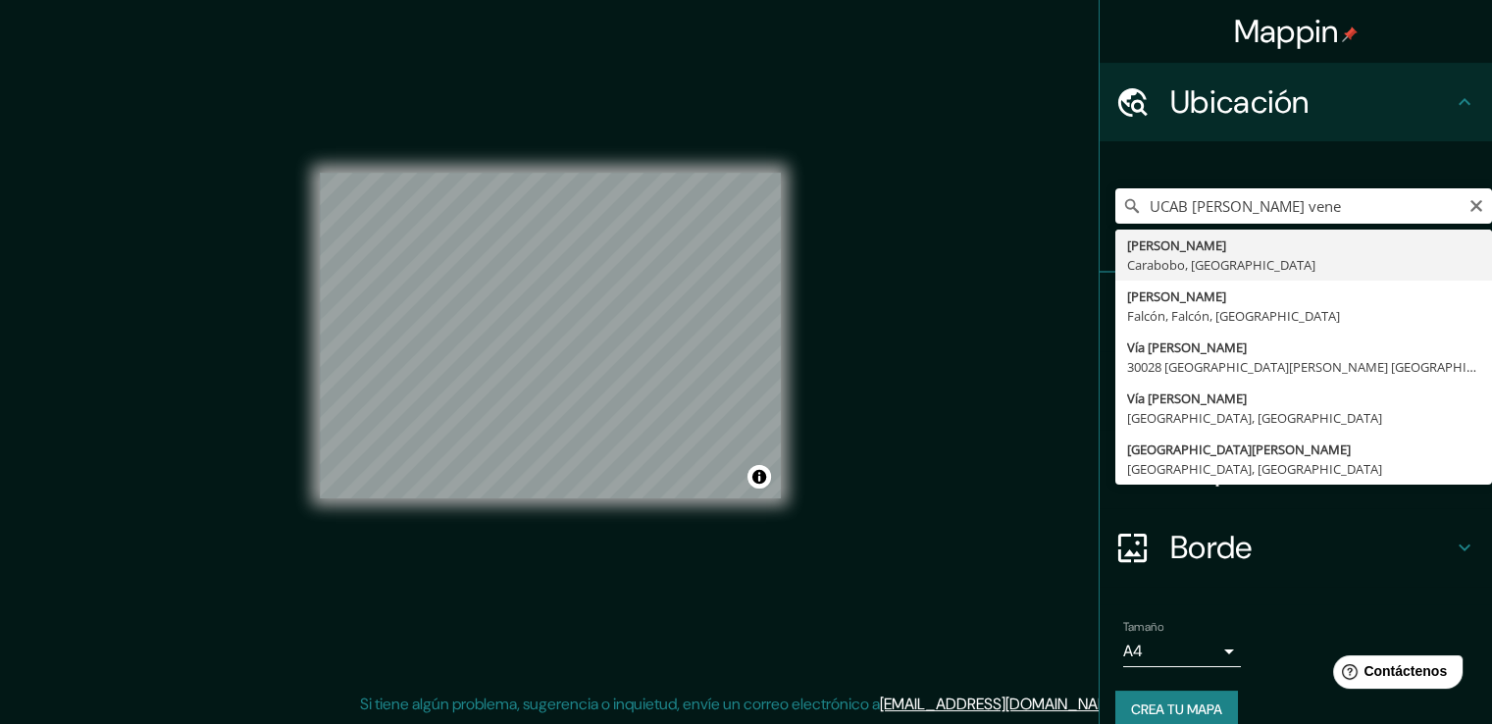
type input "[PERSON_NAME], [GEOGRAPHIC_DATA], [GEOGRAPHIC_DATA]"
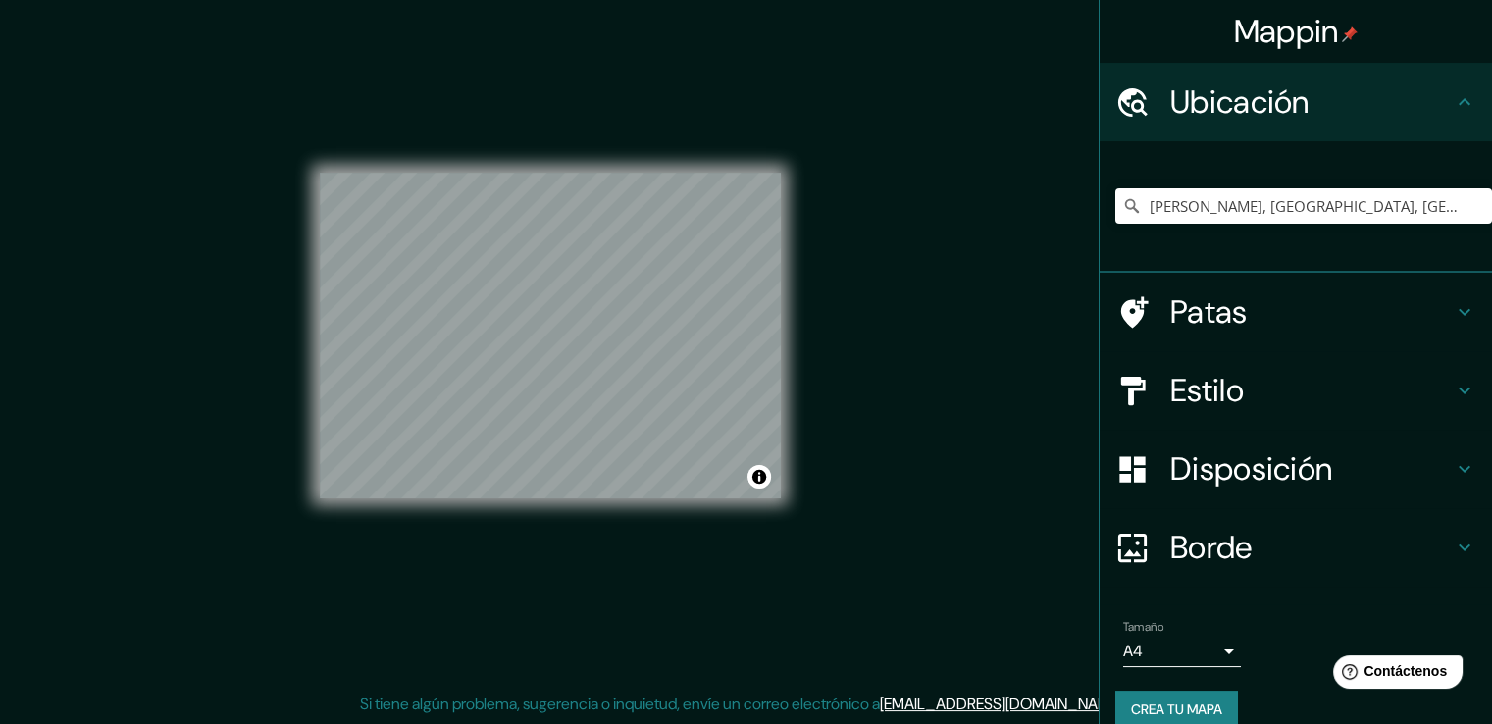
click at [1177, 471] on font "Disposición" at bounding box center [1251, 468] width 162 height 41
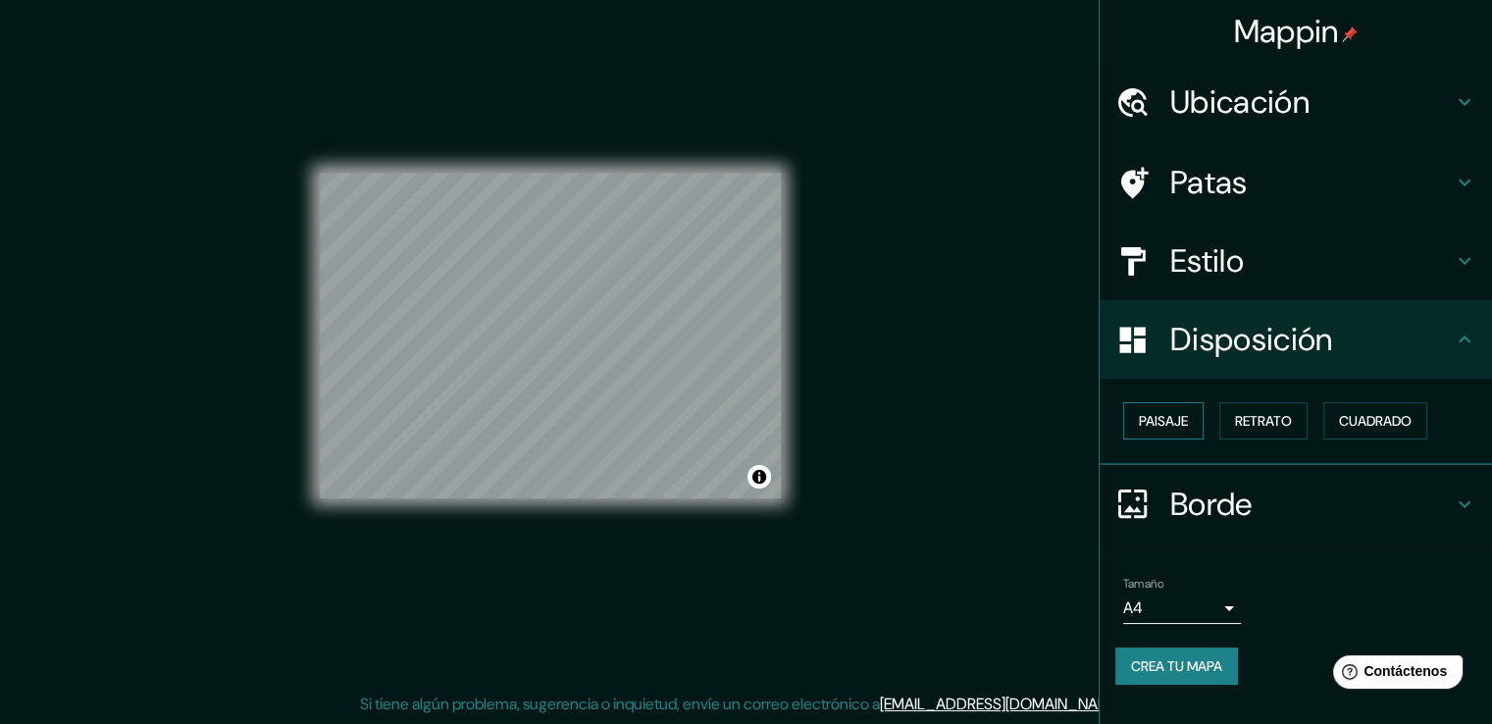
click at [1177, 424] on font "Paisaje" at bounding box center [1163, 421] width 49 height 18
click at [1258, 423] on font "Retrato" at bounding box center [1263, 421] width 57 height 18
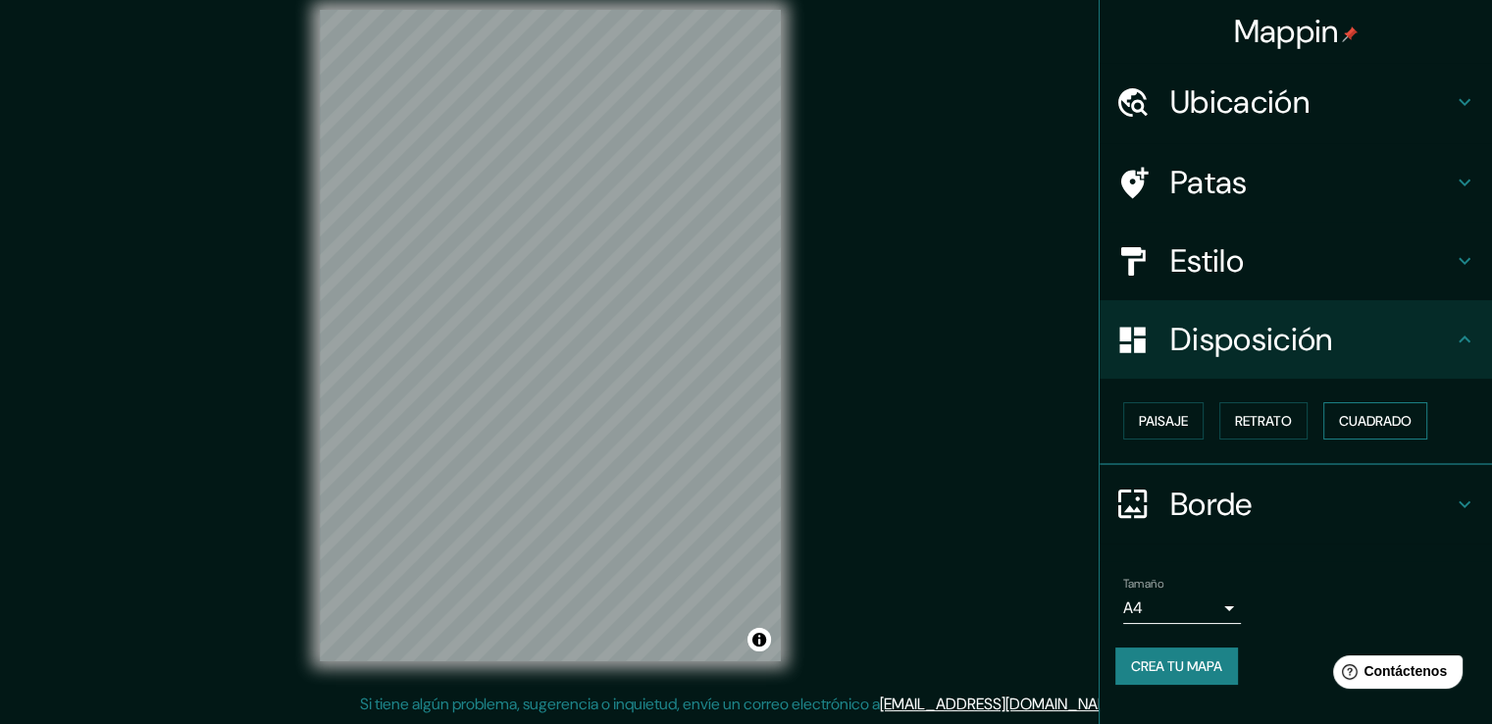
click at [1365, 420] on font "Cuadrado" at bounding box center [1375, 421] width 73 height 18
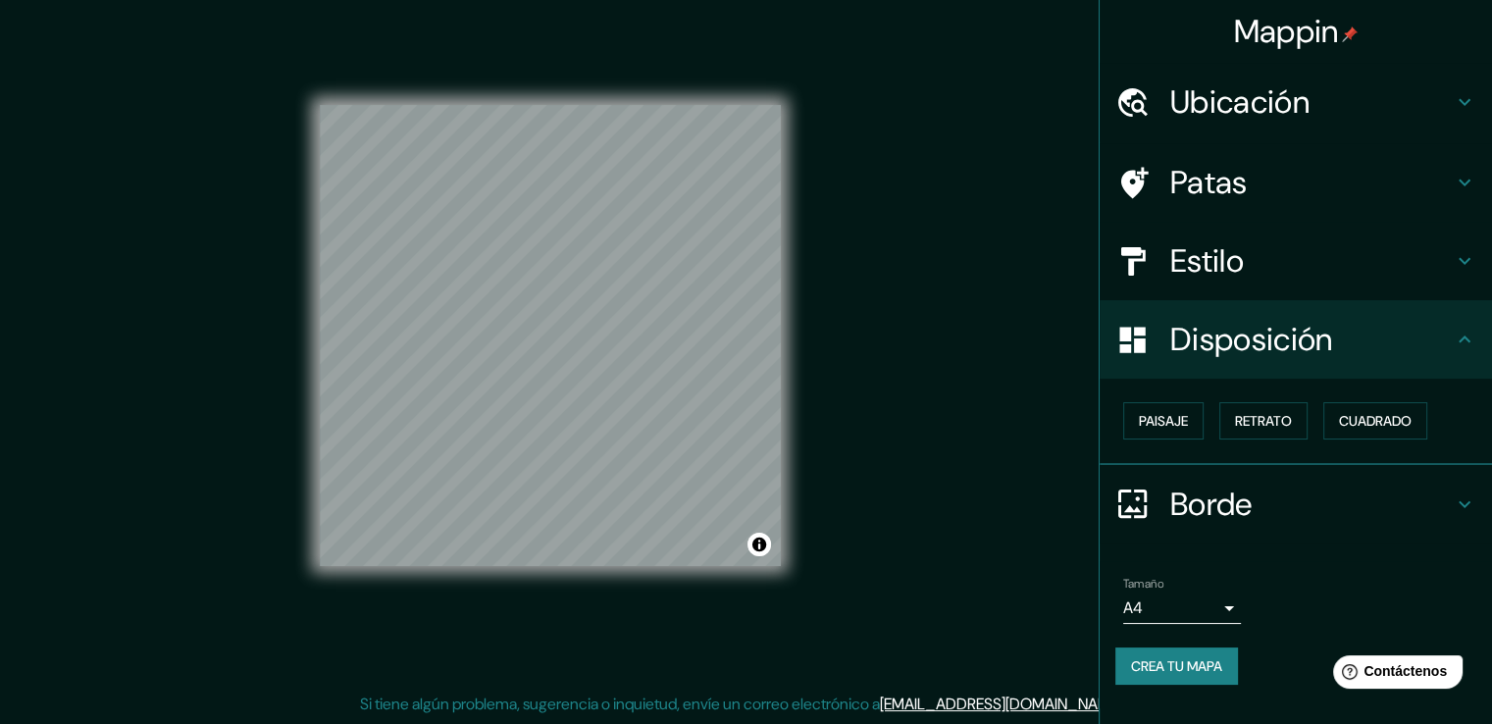
click at [1287, 280] on div "Estilo" at bounding box center [1296, 261] width 392 height 78
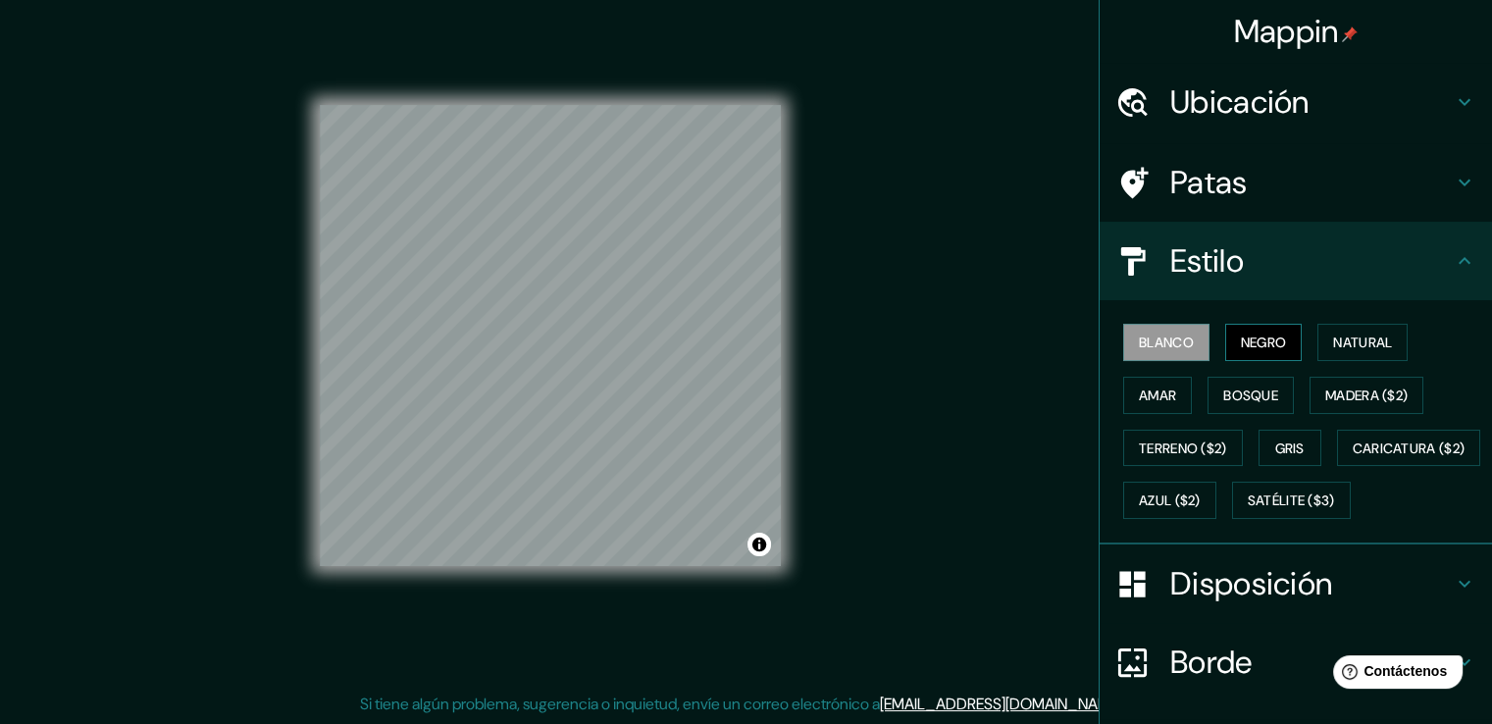
click at [1257, 333] on font "Negro" at bounding box center [1264, 342] width 46 height 18
click at [1342, 333] on font "Natural" at bounding box center [1362, 342] width 59 height 18
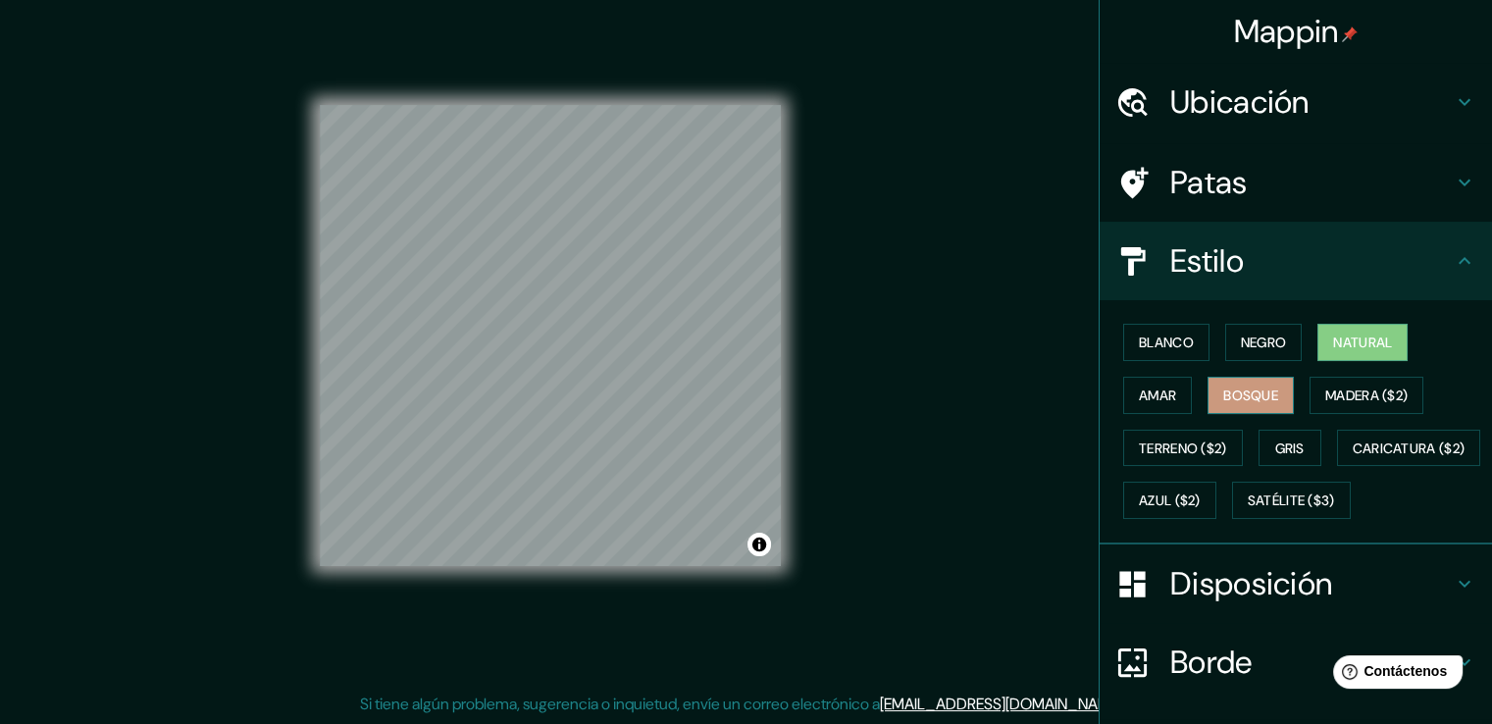
click at [1220, 379] on button "Bosque" at bounding box center [1250, 395] width 86 height 37
click at [1297, 181] on h4 "Patas" at bounding box center [1311, 182] width 282 height 39
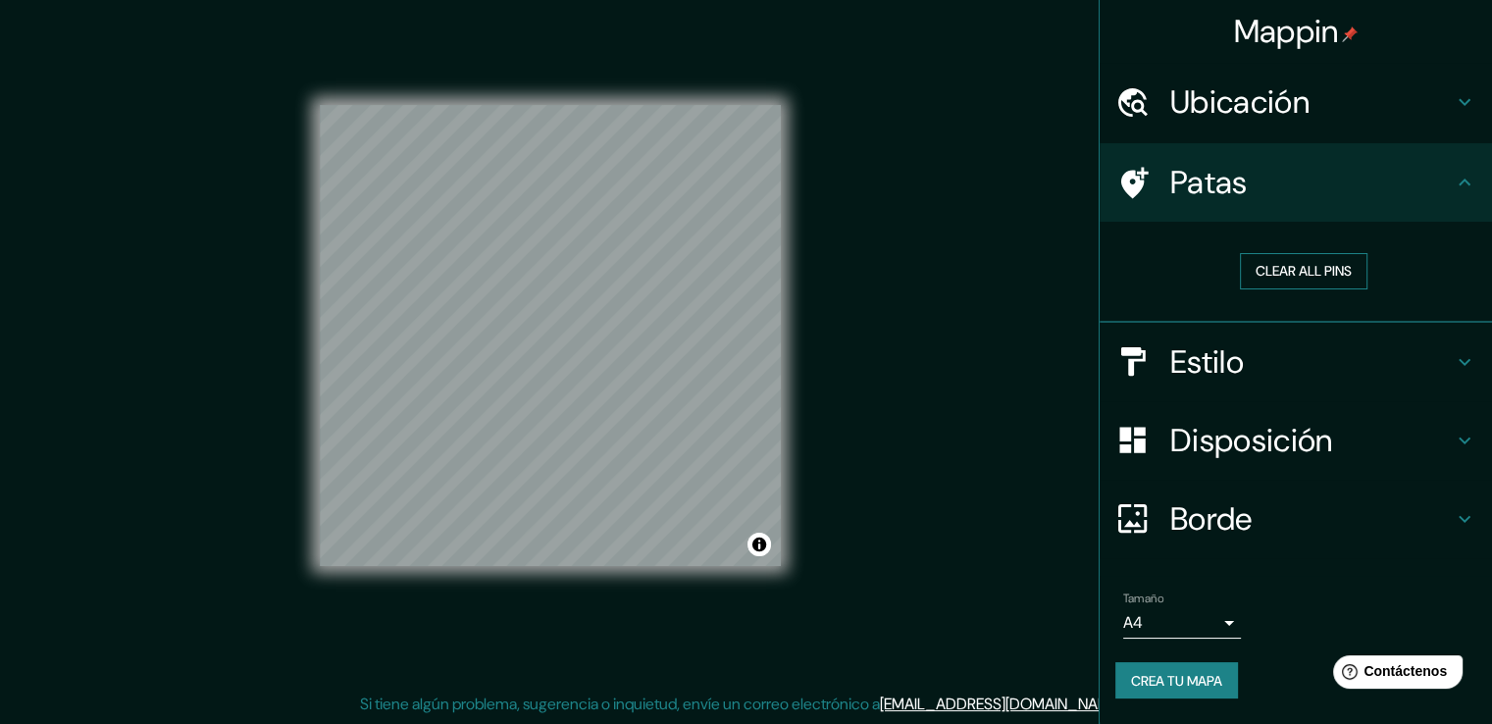
click at [1320, 280] on button "Clear all pins" at bounding box center [1304, 271] width 128 height 36
click at [765, 539] on button "Activar o desactivar atribución" at bounding box center [759, 545] width 24 height 24
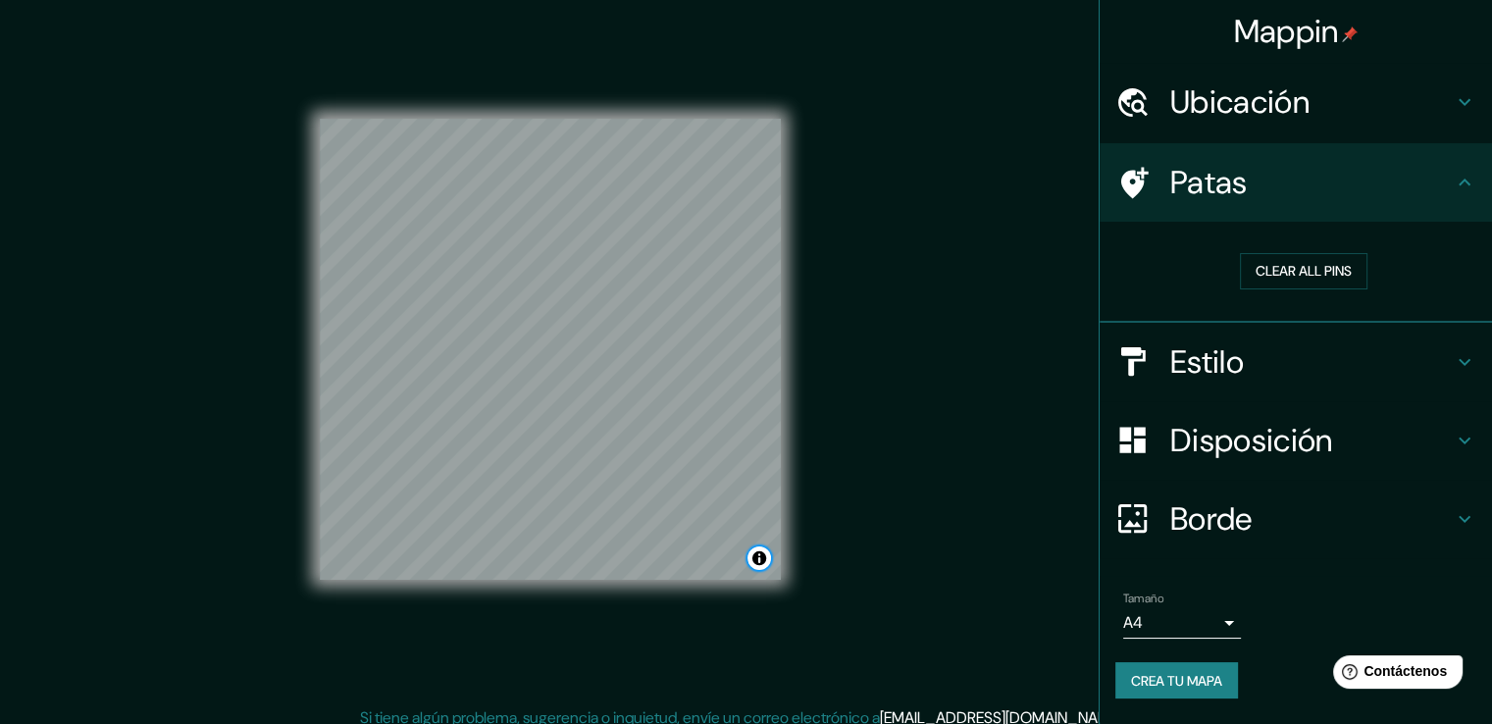
scroll to position [0, 0]
